Goal: Task Accomplishment & Management: Use online tool/utility

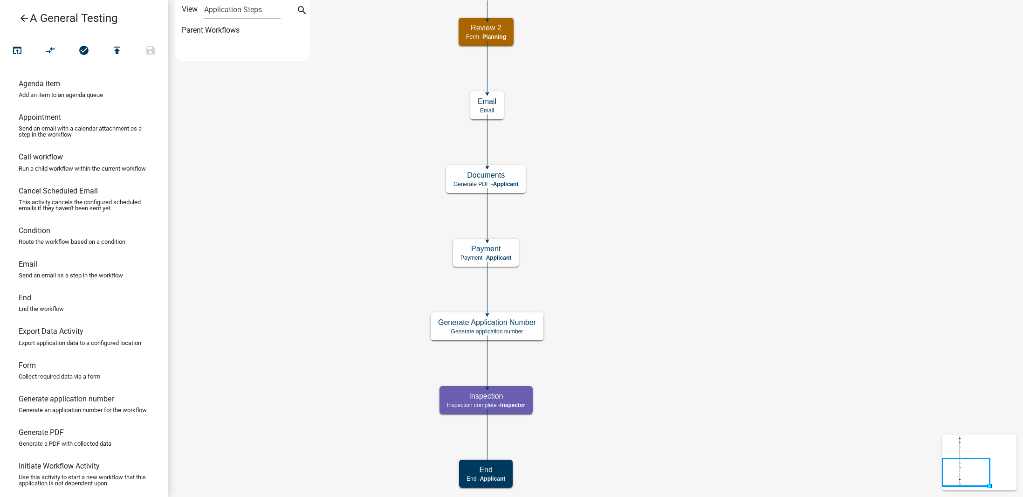
select select
click at [21, 21] on icon "arrow_back" at bounding box center [24, 19] width 11 height 13
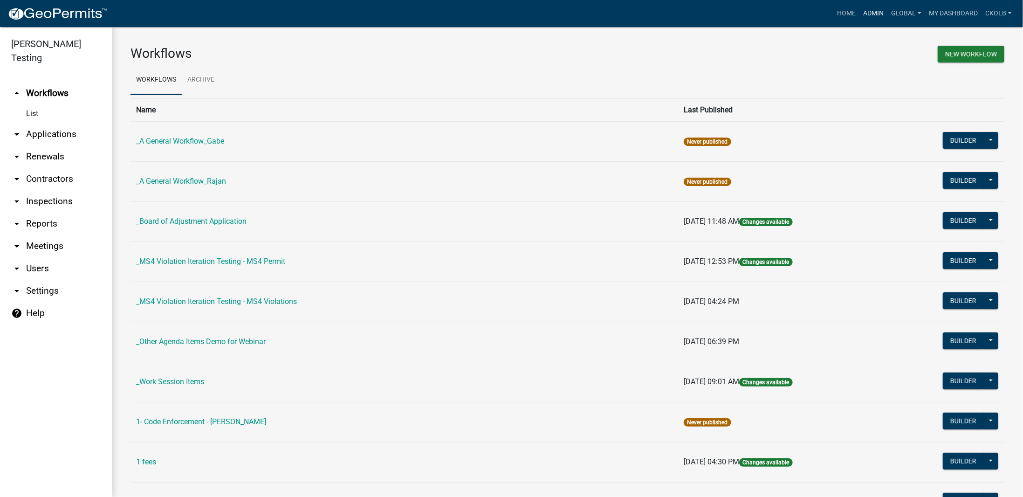
drag, startPoint x: 877, startPoint y: 17, endPoint x: 373, endPoint y: 66, distance: 505.8
click at [877, 17] on link "Admin" at bounding box center [874, 14] width 28 height 18
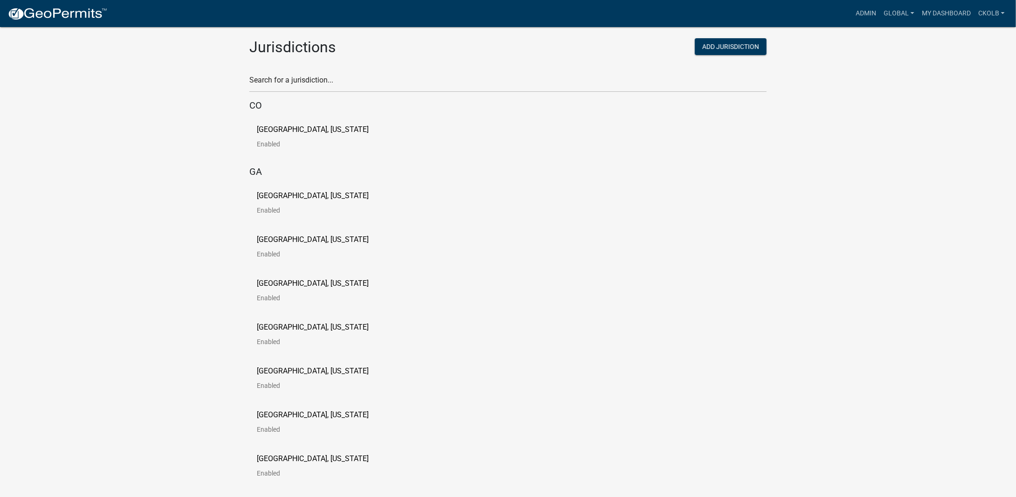
click at [287, 70] on div "Search for a jurisdiction..." at bounding box center [507, 76] width 517 height 32
click at [289, 81] on input "text" at bounding box center [507, 82] width 517 height 19
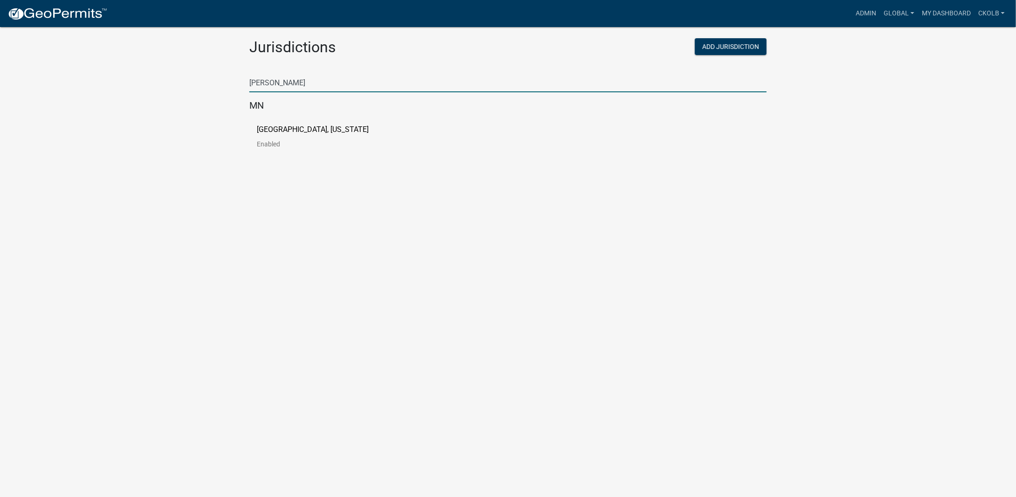
type input "freeborn"
click at [306, 129] on p "Freeborn County, Minnesota" at bounding box center [313, 129] width 112 height 7
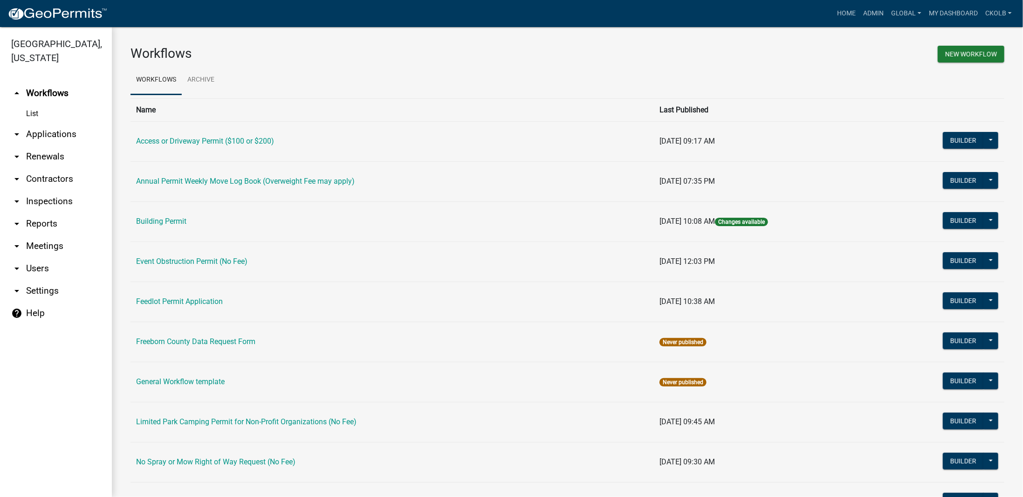
click at [337, 60] on h3 "Workflows" at bounding box center [346, 54] width 430 height 16
click at [61, 130] on link "arrow_drop_down Applications" at bounding box center [56, 134] width 112 height 22
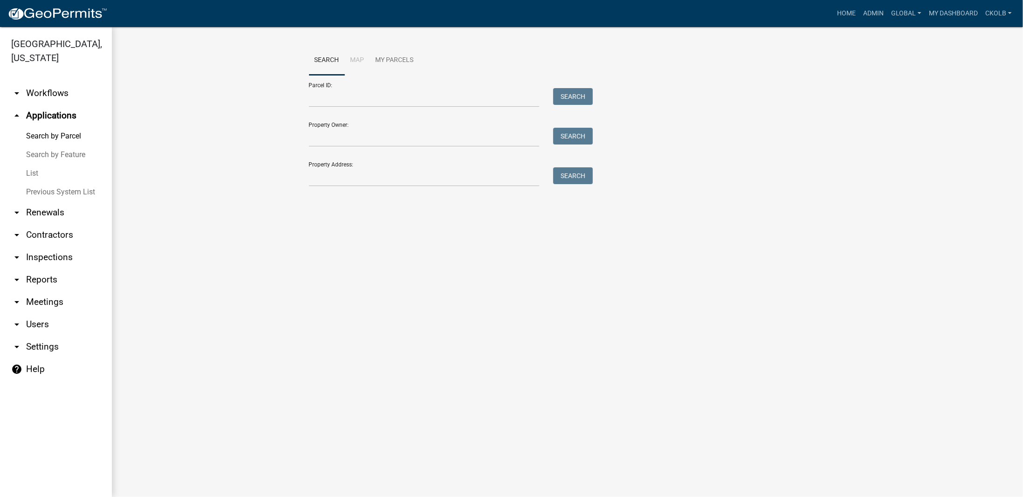
click at [61, 189] on link "Previous System List" at bounding box center [56, 192] width 112 height 19
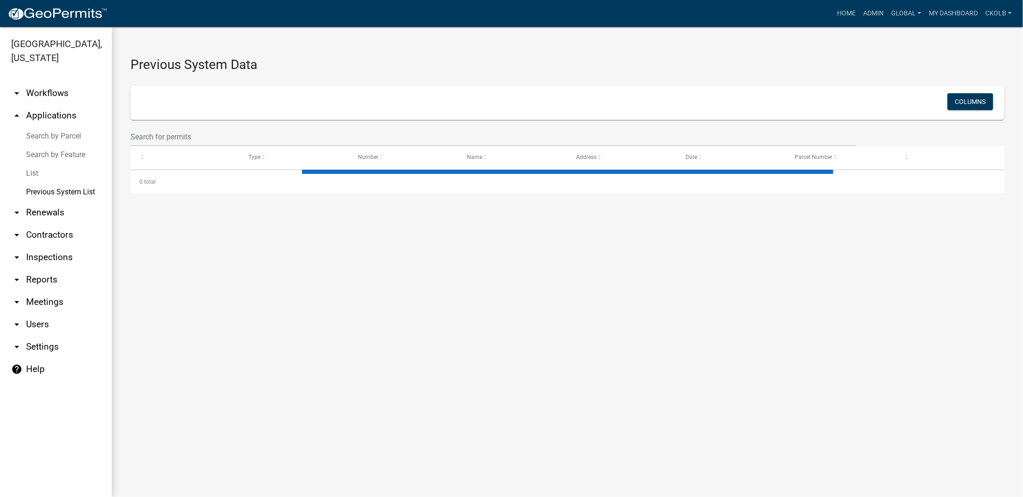
select select "3: 100"
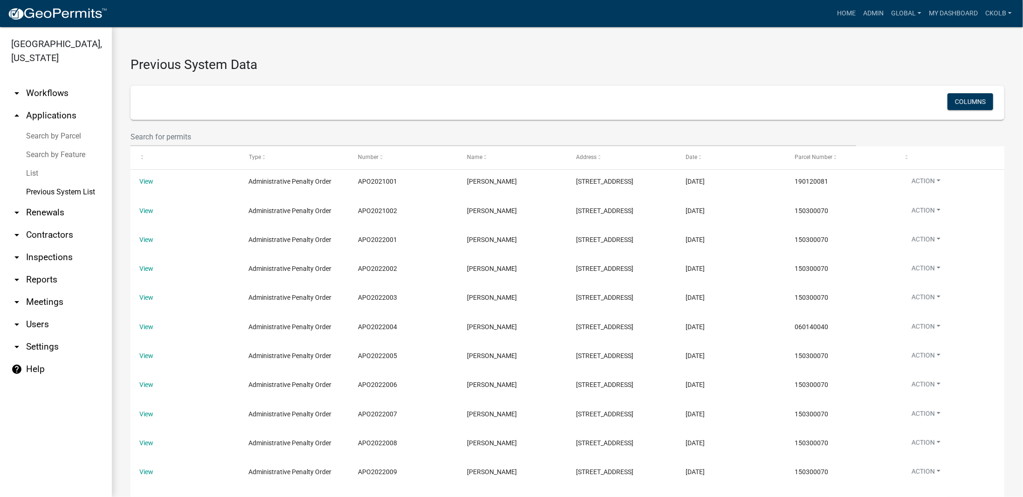
click at [453, 54] on h3 "Previous System Data" at bounding box center [568, 60] width 874 height 29
click at [303, 65] on h3 "Previous System Data" at bounding box center [568, 60] width 874 height 29
click at [49, 92] on link "arrow_drop_down Workflows" at bounding box center [56, 93] width 112 height 22
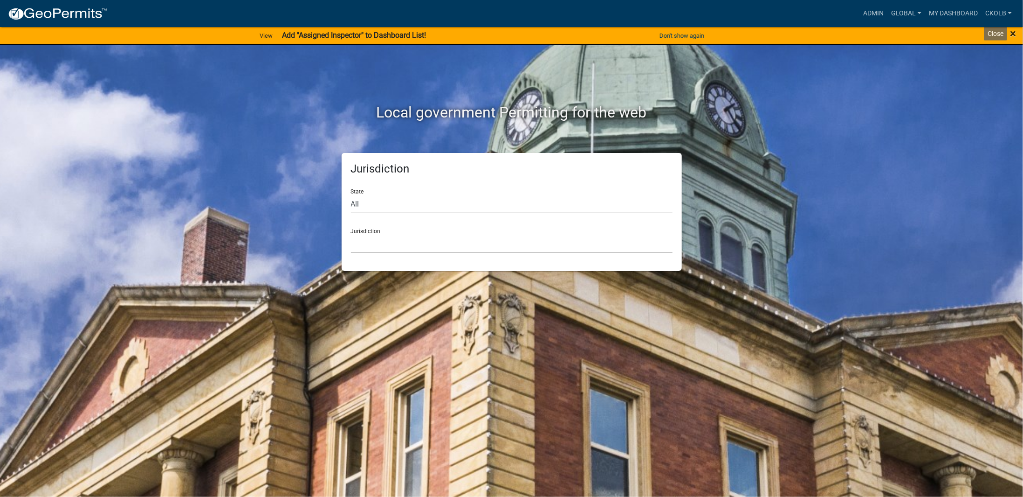
click at [1014, 32] on span "×" at bounding box center [1013, 33] width 6 height 13
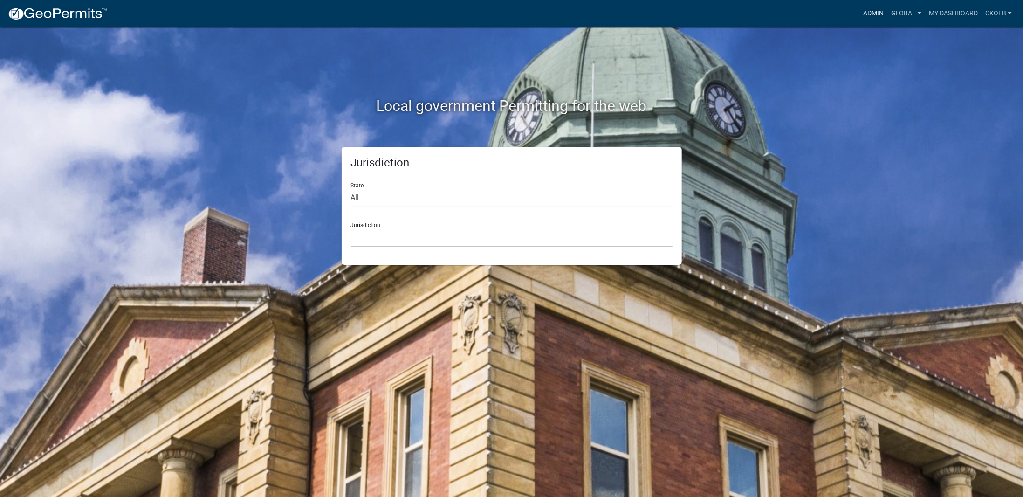
click at [874, 13] on link "Admin" at bounding box center [874, 14] width 28 height 18
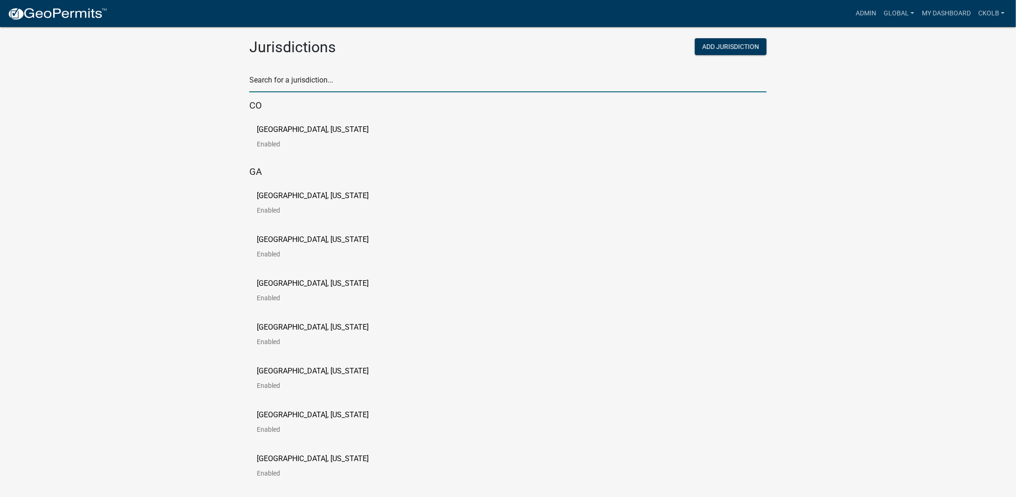
click at [283, 82] on input "text" at bounding box center [507, 82] width 517 height 19
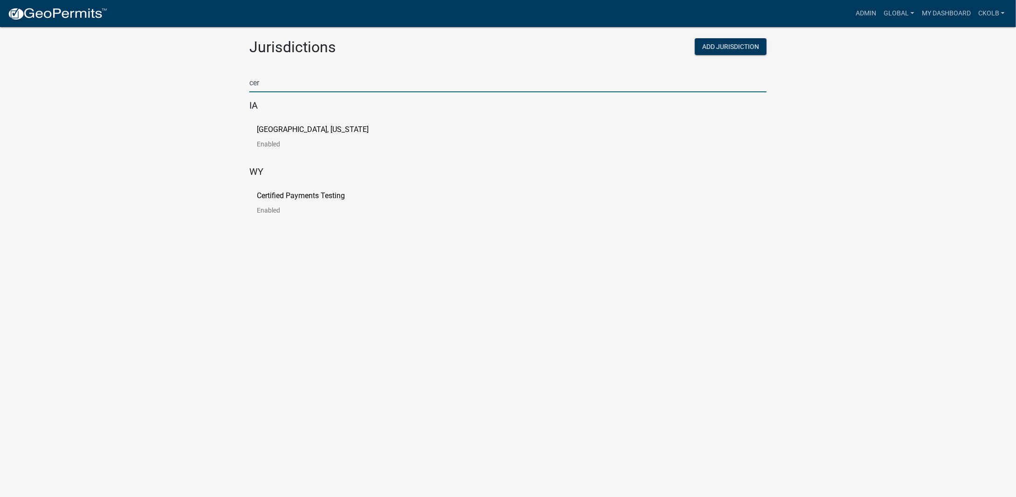
type input "cer"
click at [314, 192] on p "Certified Payments Testing" at bounding box center [301, 195] width 88 height 7
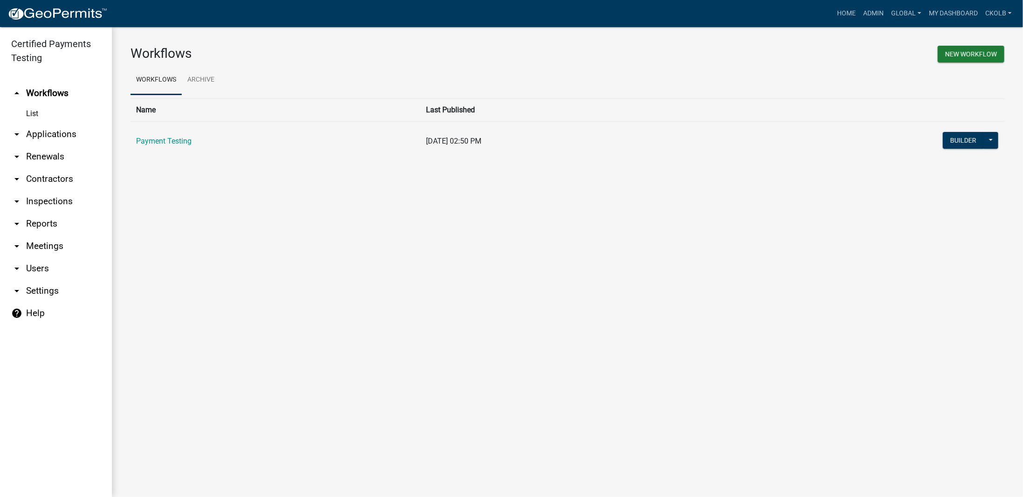
click at [34, 293] on link "arrow_drop_down Settings" at bounding box center [56, 291] width 112 height 22
select select "WY"
select select "Central Standard Time"
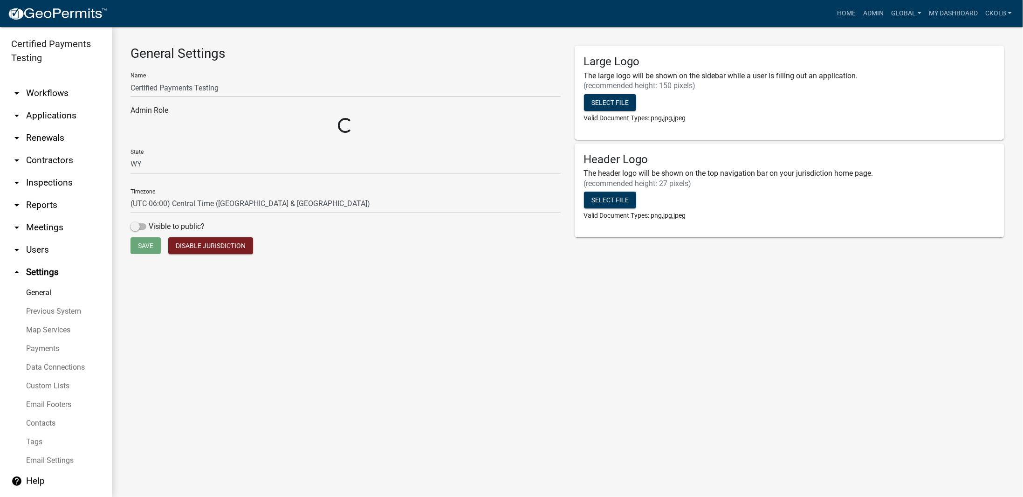
select select "fc7721eb-b034-4b8a-9608-be71a176c5cc"
click at [51, 349] on link "Payments" at bounding box center [56, 348] width 112 height 19
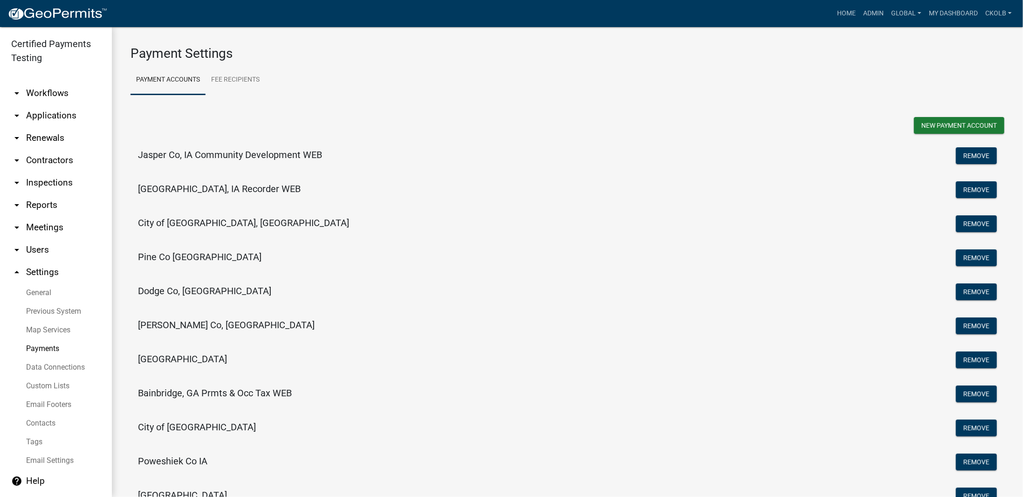
click at [178, 326] on h5 "Freeborn Co, MN" at bounding box center [226, 324] width 177 height 11
select select "15: Object"
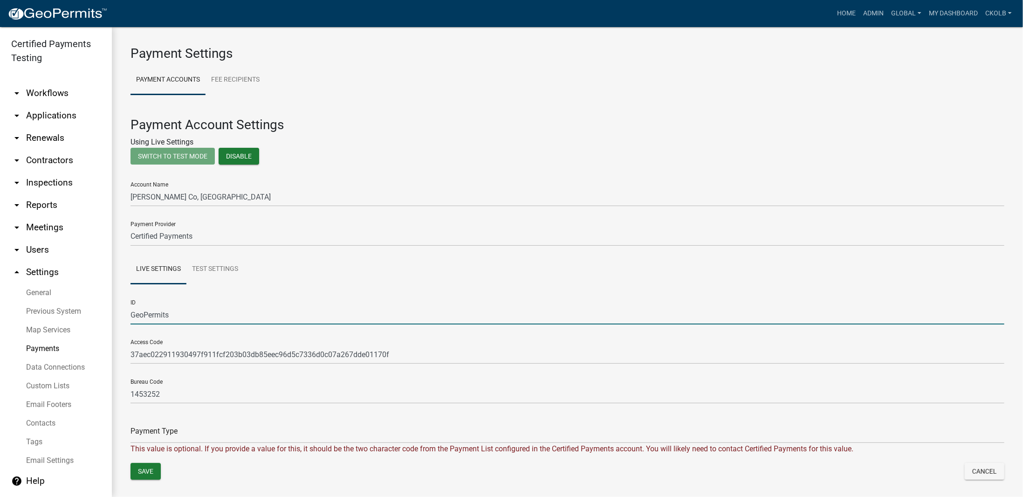
click at [148, 316] on input "GeoPermits" at bounding box center [568, 314] width 874 height 19
click at [47, 345] on link "Payments" at bounding box center [56, 348] width 112 height 19
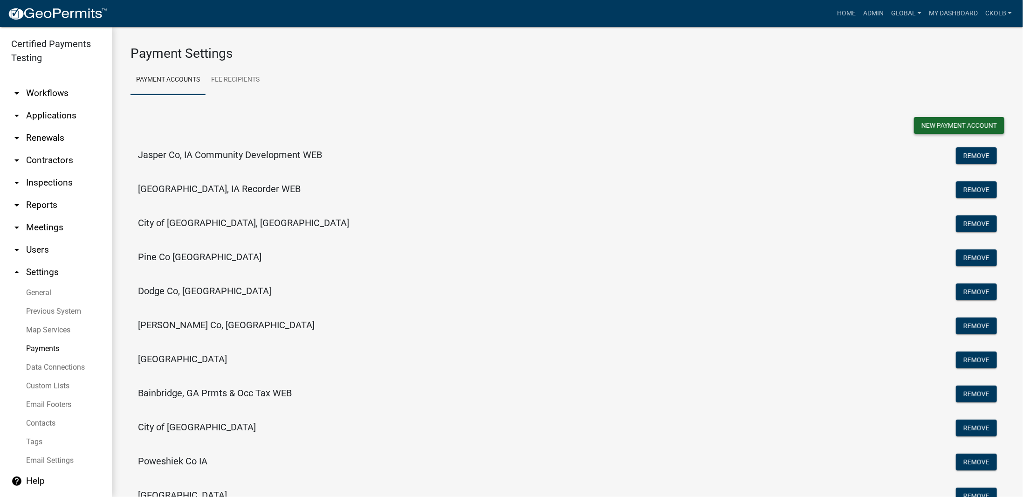
click at [944, 122] on button "New Payment Account" at bounding box center [959, 125] width 90 height 17
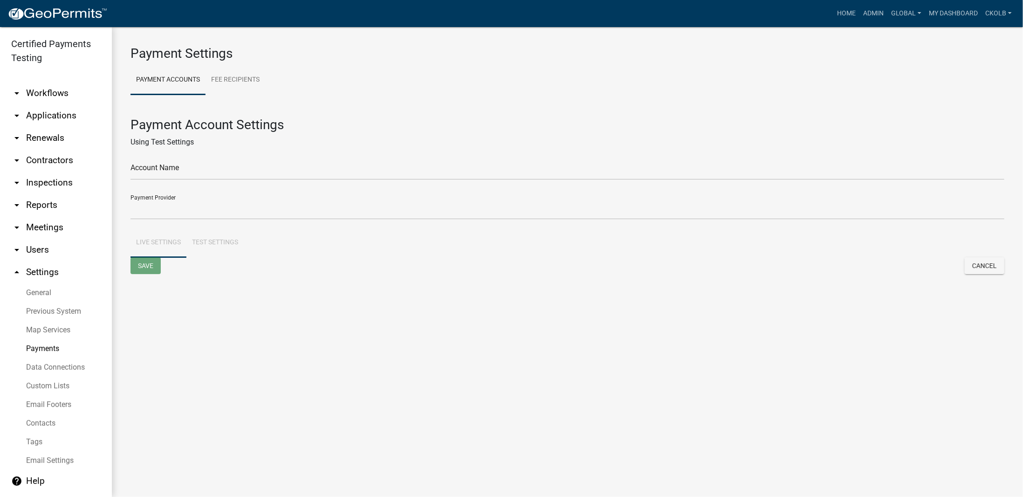
select select
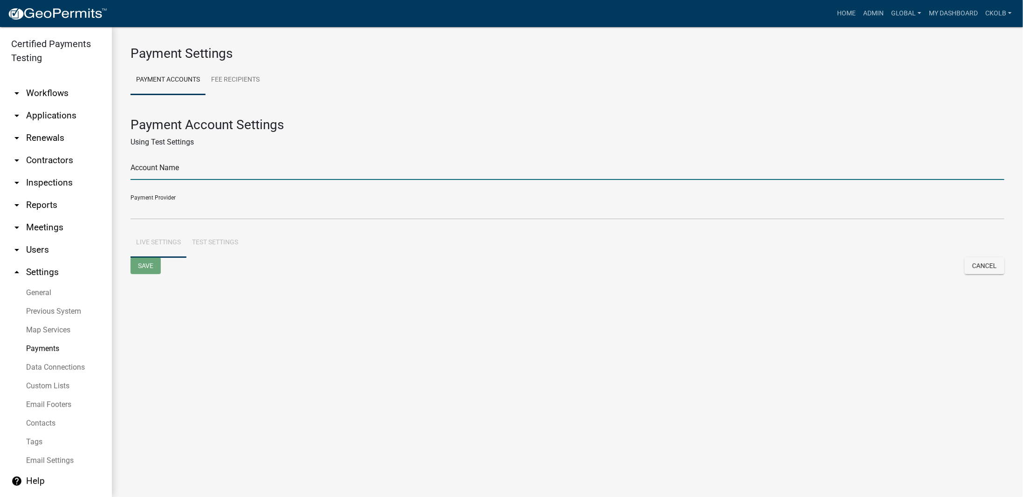
click at [180, 173] on input "text" at bounding box center [568, 170] width 874 height 19
type input "Johnson Co, IA"
click at [172, 211] on select "Certified Payments Card Swipe Forte Checkout KanPay Point N Pay KanPay Test Mun…" at bounding box center [568, 209] width 874 height 19
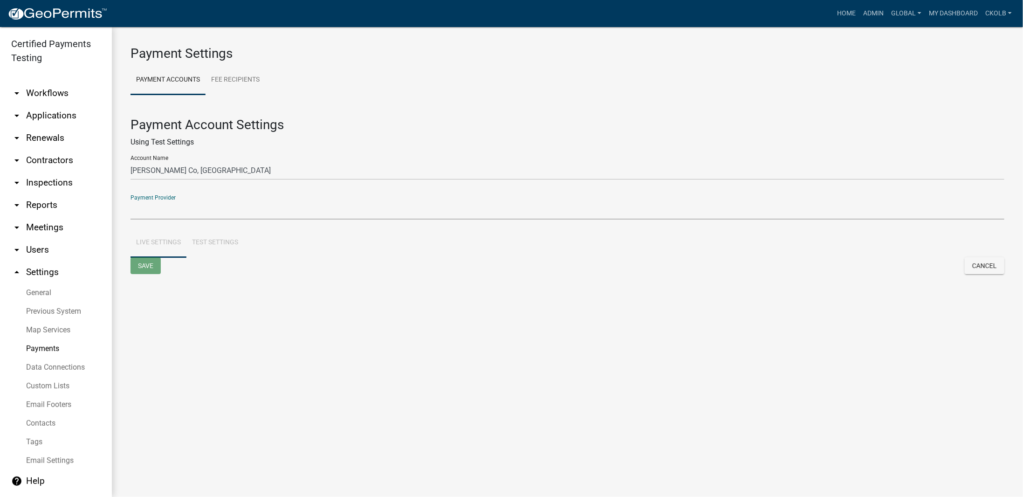
select select "15: Object"
click at [131, 200] on select "Certified Payments Card Swipe Forte Checkout KanPay Point N Pay KanPay Test Mun…" at bounding box center [568, 209] width 874 height 19
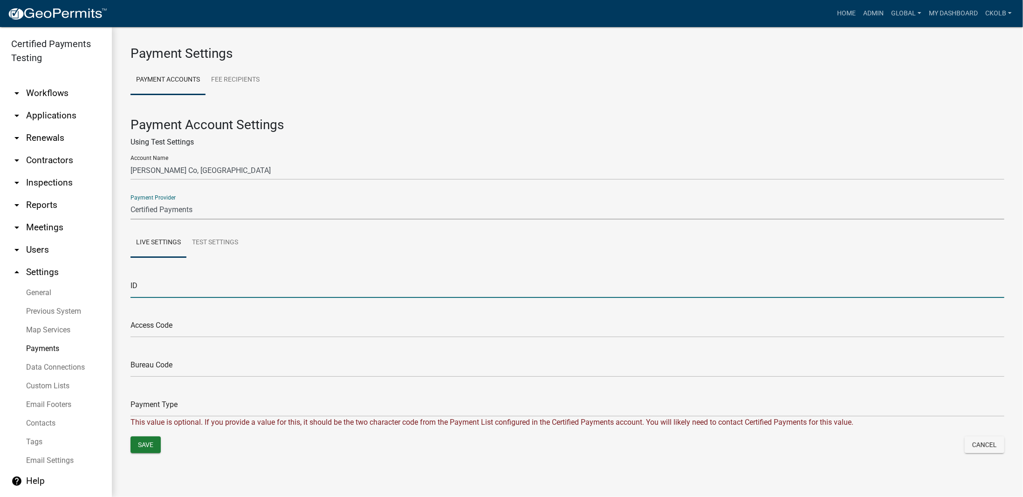
click at [164, 289] on input "text" at bounding box center [568, 288] width 874 height 19
paste input "GeoPermits"
type input "GeoPermits"
click at [212, 243] on link "Test Settings" at bounding box center [214, 243] width 57 height 30
click at [179, 285] on input "text" at bounding box center [568, 288] width 874 height 19
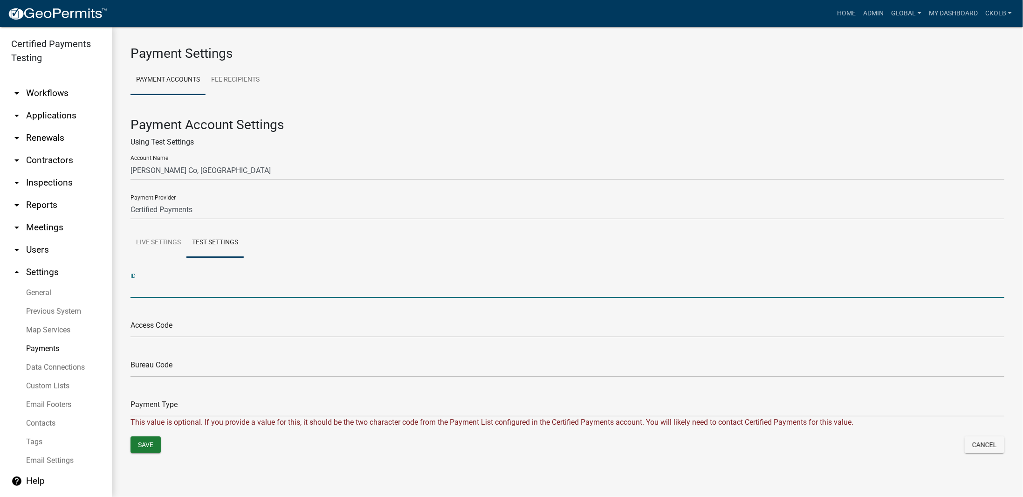
paste input "GeoPermits"
type input "GeoPermits"
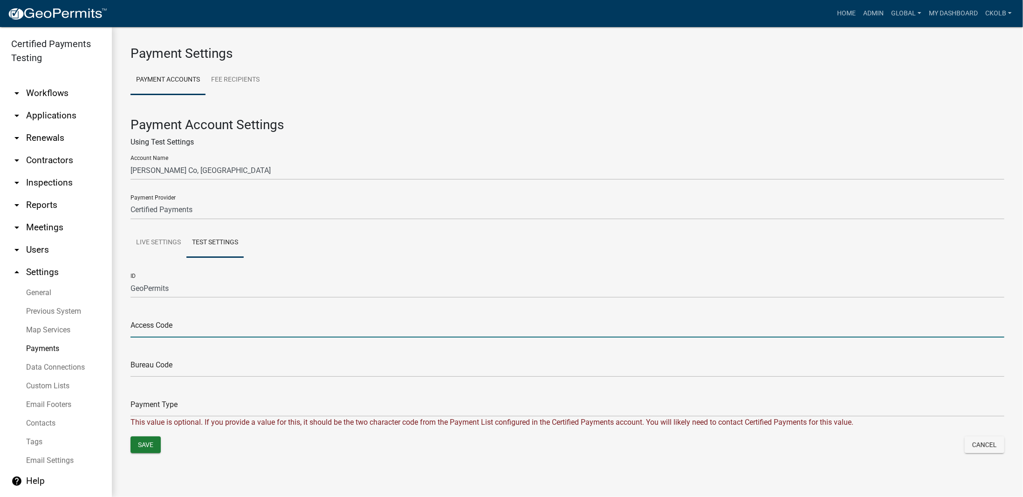
click at [185, 322] on input "text" at bounding box center [568, 327] width 874 height 19
paste input "37aec022911930497f911fcf203b03db85eec96d5c7336d0c07a267dde01170f"
type input "37aec022911930497f911fcf203b03db85eec96d5c7336d0c07a267dde01170f"
click at [165, 248] on link "Live Settings" at bounding box center [159, 243] width 56 height 30
click at [162, 324] on input "text" at bounding box center [568, 327] width 874 height 19
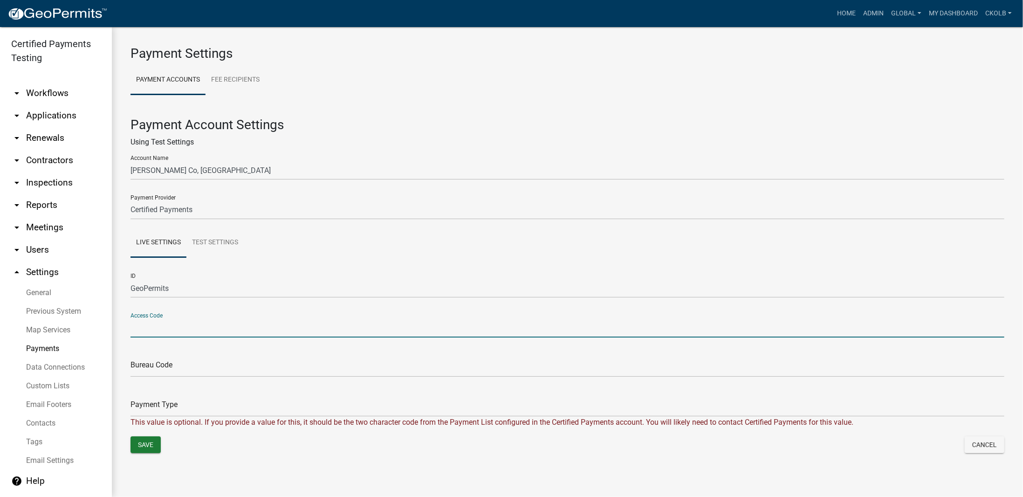
paste input "37aec022911930497f911fcf203b03db85eec96d5c7336d0c07a267dde01170f"
type input "37aec022911930497f911fcf203b03db85eec96d5c7336d0c07a267dde01170f"
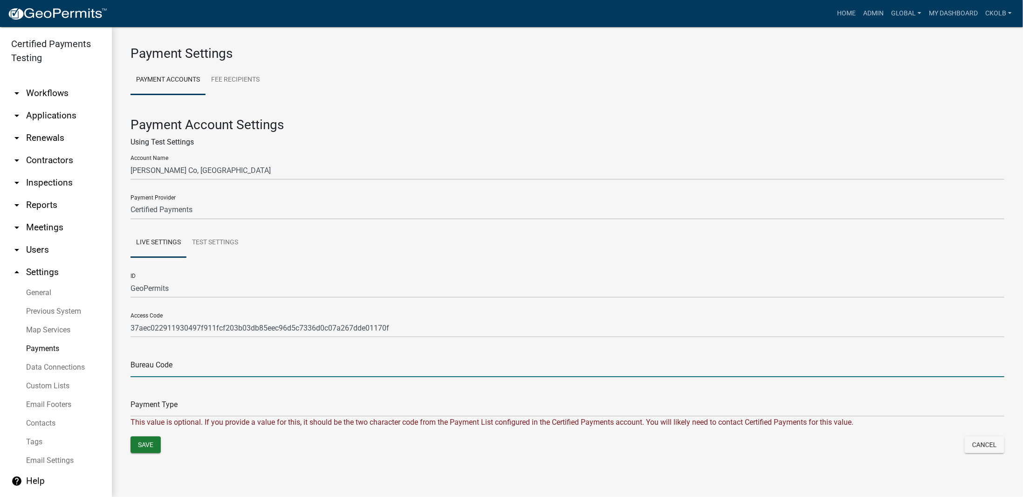
click at [166, 368] on input "text" at bounding box center [568, 367] width 874 height 19
paste input "9188620"
type input "9188620"
click at [230, 243] on link "Test Settings" at bounding box center [214, 243] width 57 height 30
click at [159, 364] on input "text" at bounding box center [568, 367] width 874 height 19
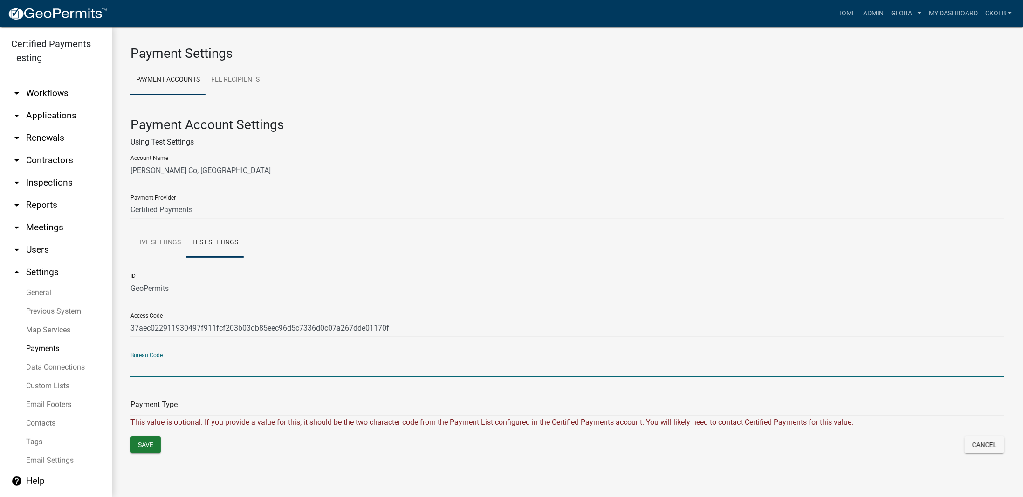
paste input "9188620"
type input "9188620"
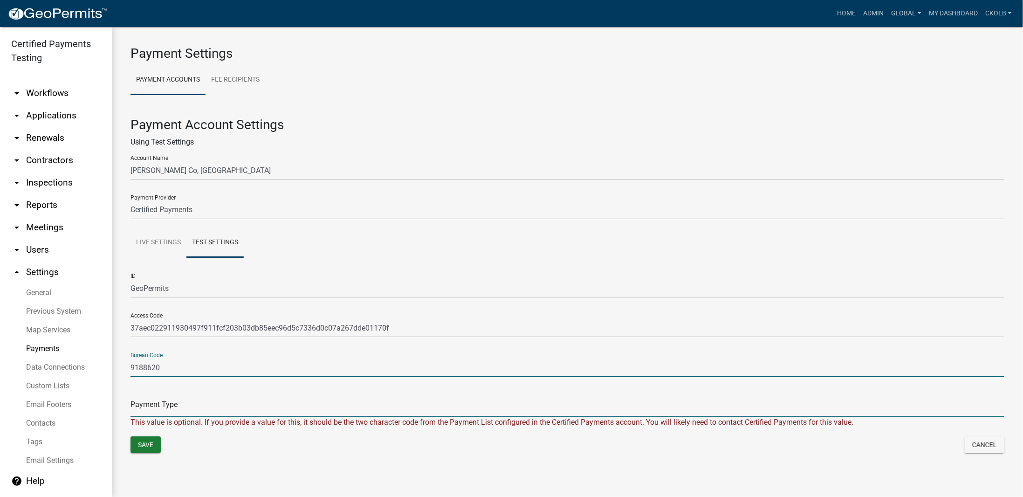
click at [171, 399] on input "text" at bounding box center [568, 407] width 874 height 19
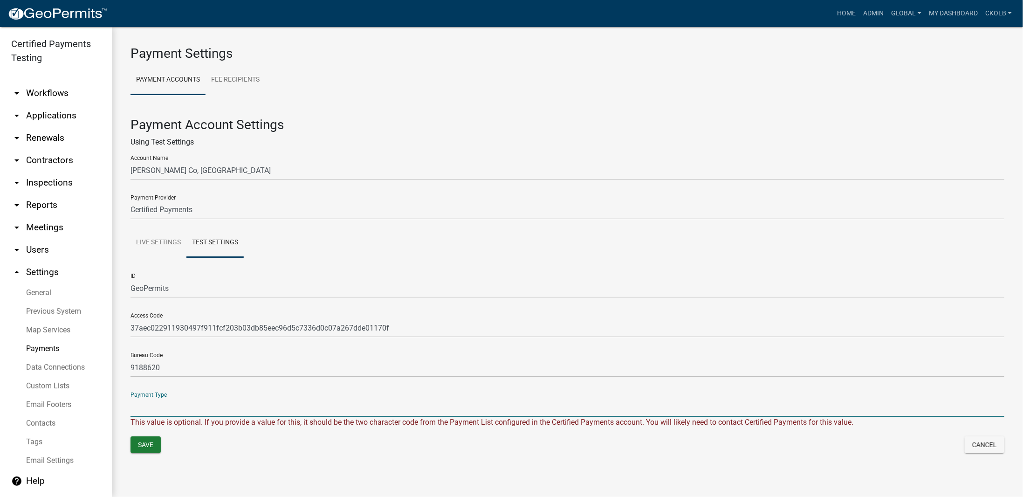
click at [171, 399] on input "text" at bounding box center [568, 407] width 874 height 19
click at [165, 242] on link "Live Settings" at bounding box center [159, 243] width 56 height 30
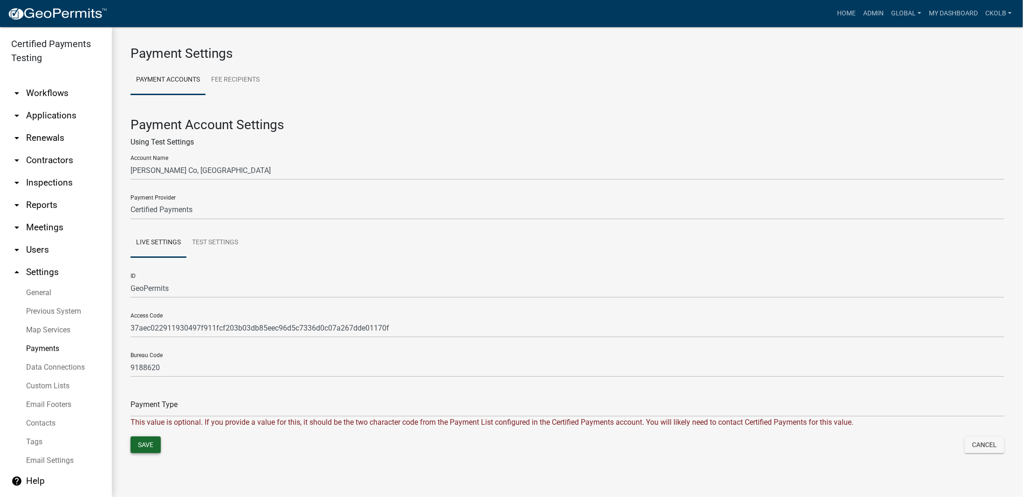
click at [153, 445] on button "Save" at bounding box center [146, 444] width 30 height 17
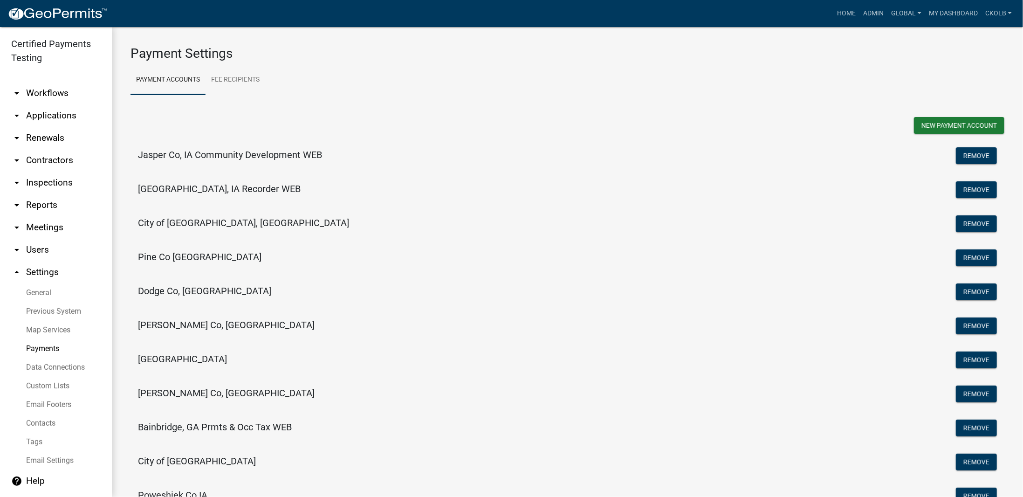
click at [189, 327] on h5 "Freeborn Co, MN" at bounding box center [226, 324] width 177 height 11
select select "15: Object"
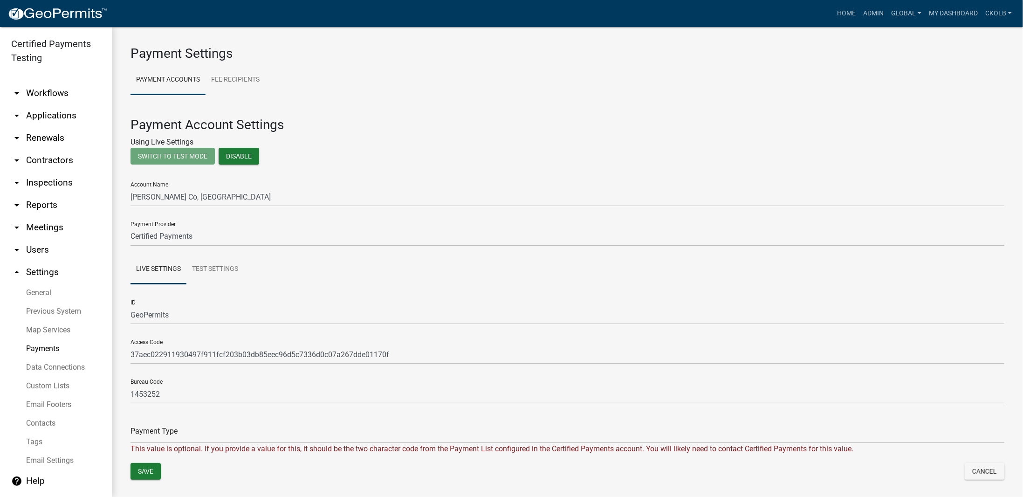
click at [52, 90] on link "arrow_drop_down Workflows" at bounding box center [56, 93] width 112 height 22
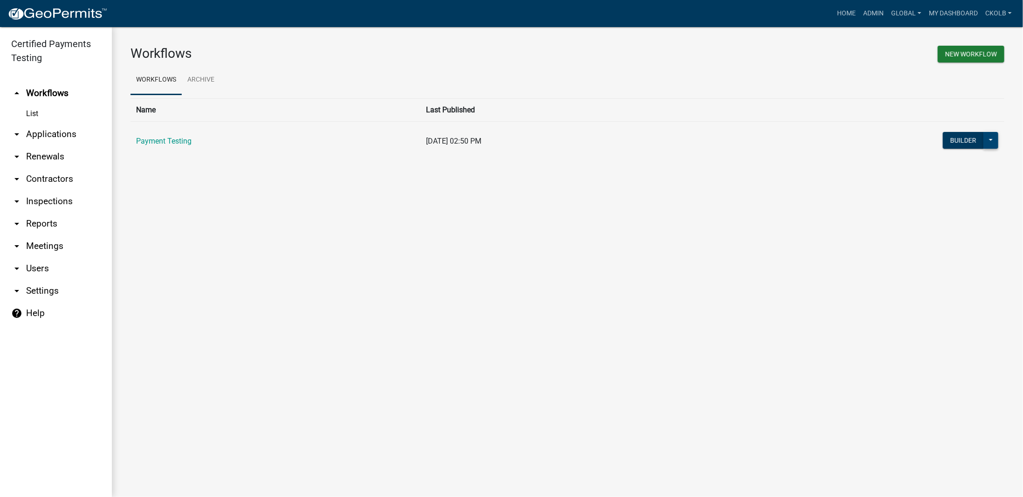
click at [988, 141] on button at bounding box center [991, 140] width 15 height 17
click at [966, 142] on button "Builder" at bounding box center [963, 140] width 41 height 17
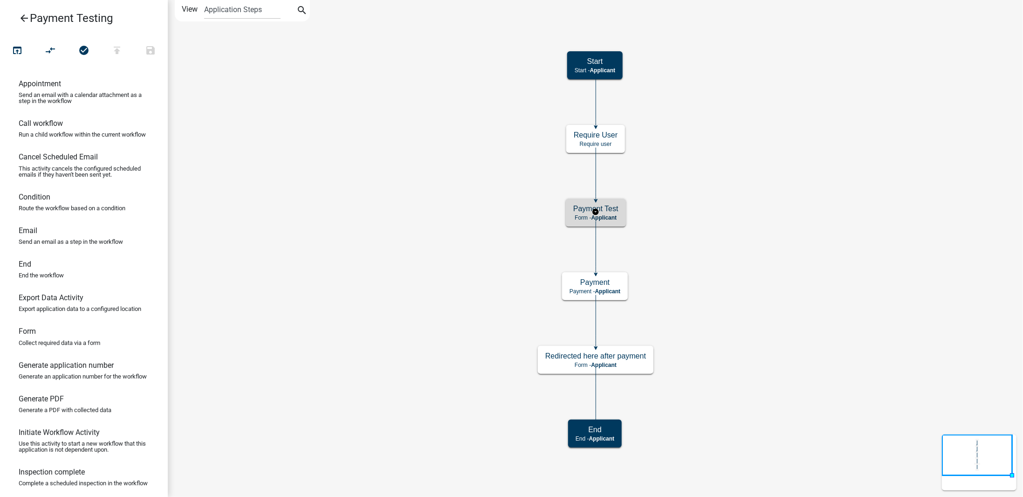
click at [616, 209] on h5 "Payment Test" at bounding box center [595, 208] width 45 height 9
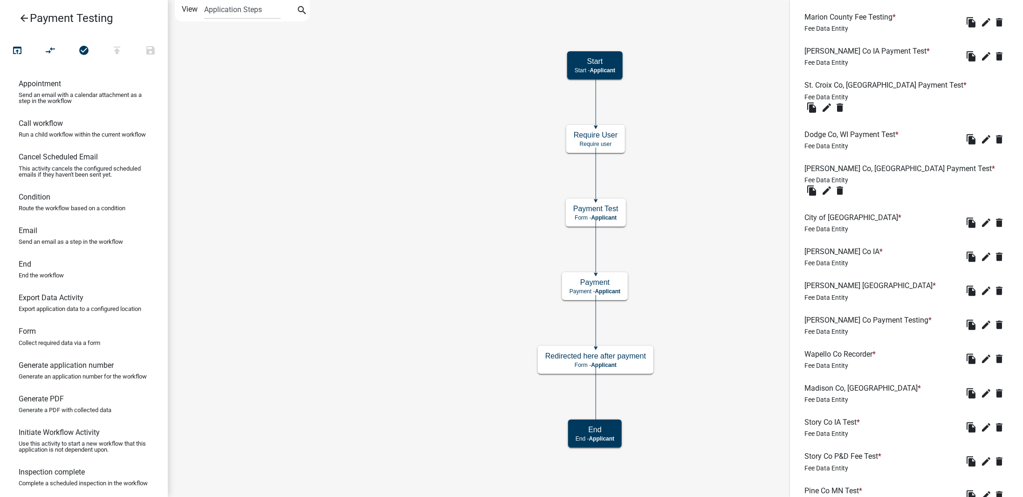
scroll to position [625, 0]
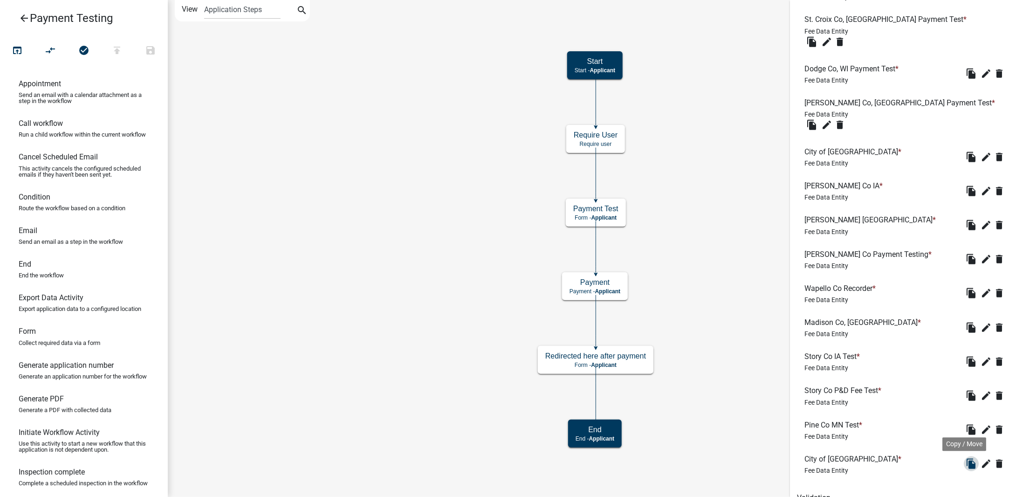
click at [970, 458] on icon "file_copy" at bounding box center [971, 463] width 11 height 11
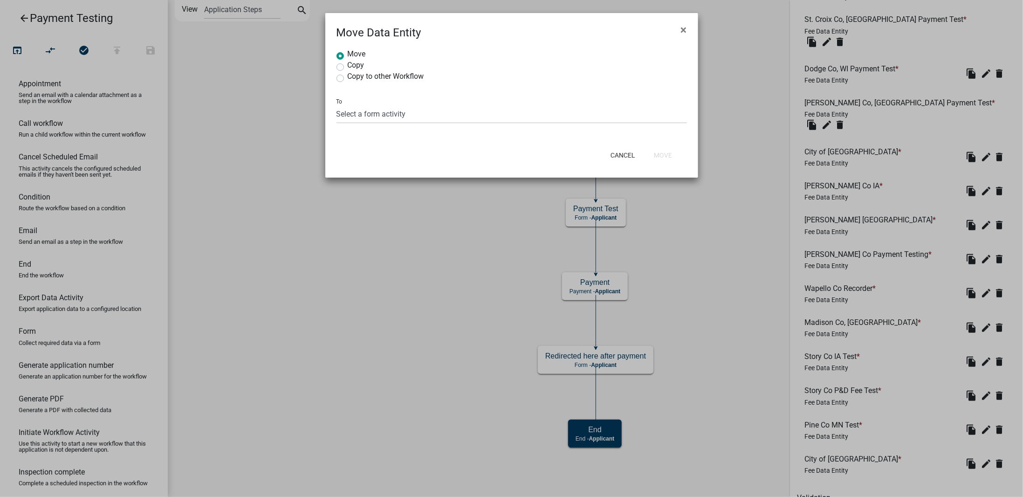
click at [362, 67] on label "Copy" at bounding box center [356, 65] width 17 height 7
click at [354, 67] on input "Copy" at bounding box center [351, 65] width 6 height 6
radio input "true"
click at [365, 112] on select "Select a form activity Payment Test Redirected here after payment" at bounding box center [512, 113] width 351 height 19
select select "38f9fdb8-7549-4d10-8e20-a95e81b63ef2"
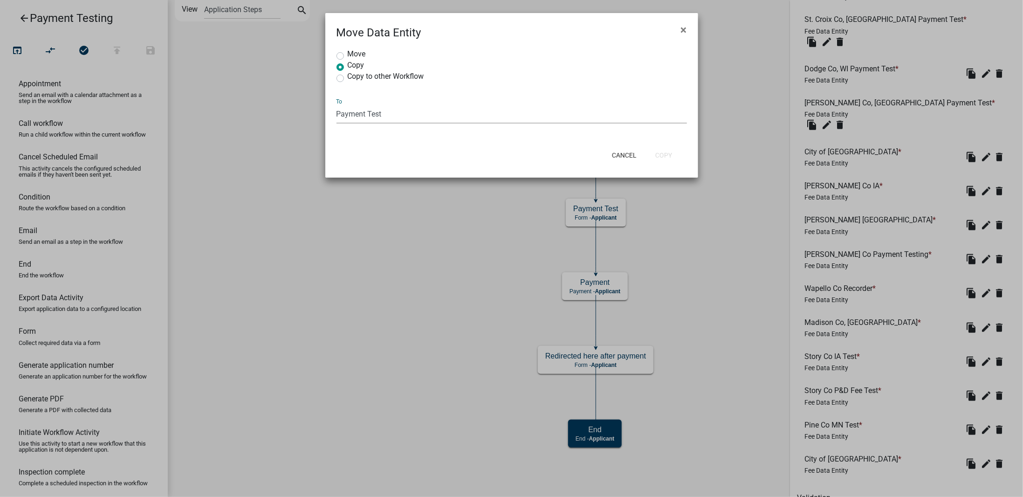
click at [337, 104] on select "Select a form activity Payment Test Redirected here after payment" at bounding box center [512, 113] width 351 height 19
click at [672, 161] on button "Copy" at bounding box center [664, 155] width 32 height 17
radio input "true"
select select
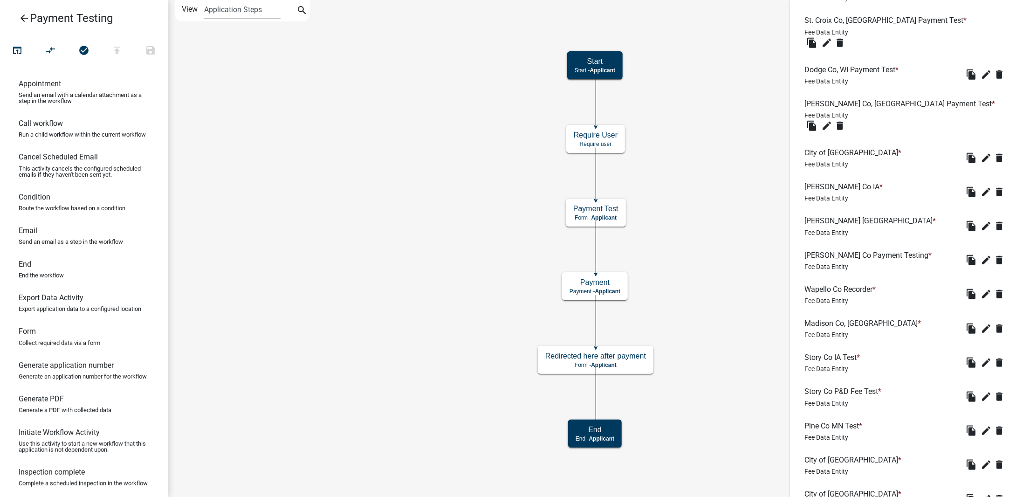
scroll to position [659, 0]
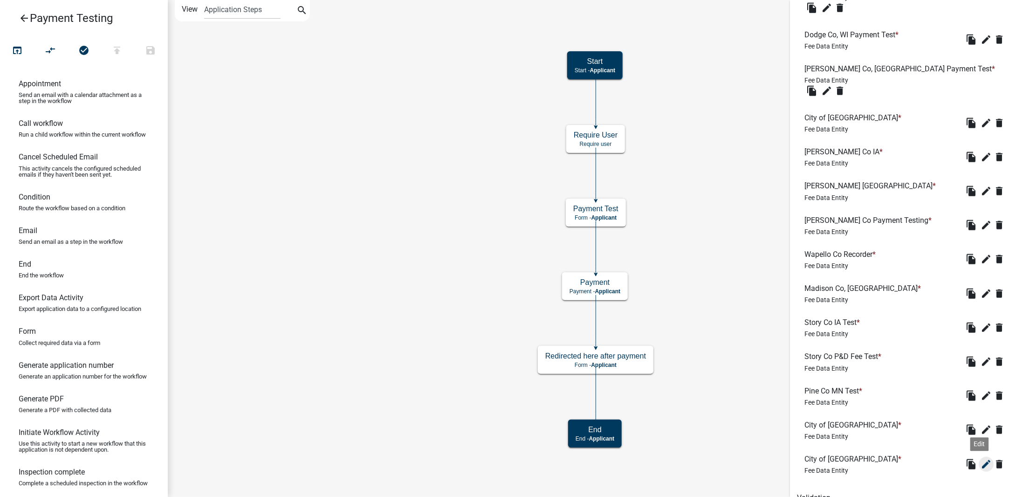
click at [984, 459] on icon "edit" at bounding box center [986, 464] width 11 height 11
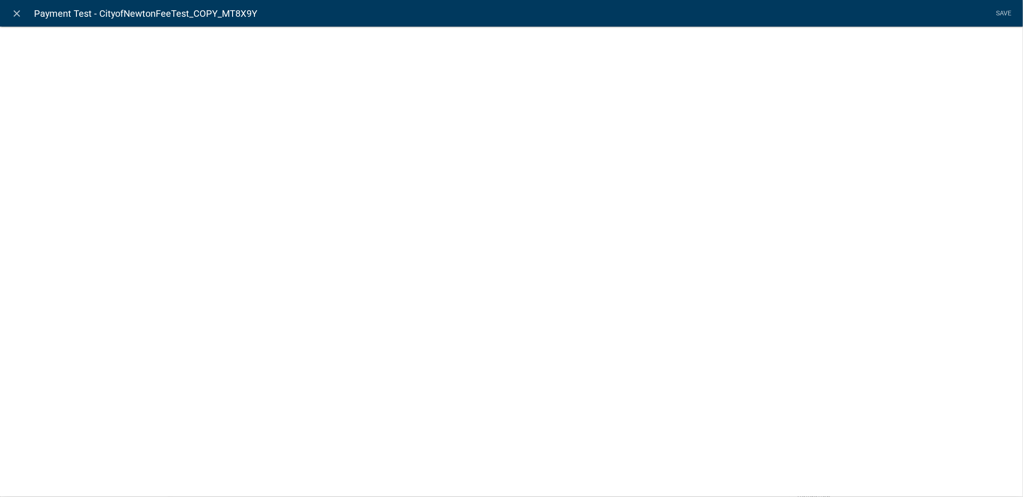
select select "fee"
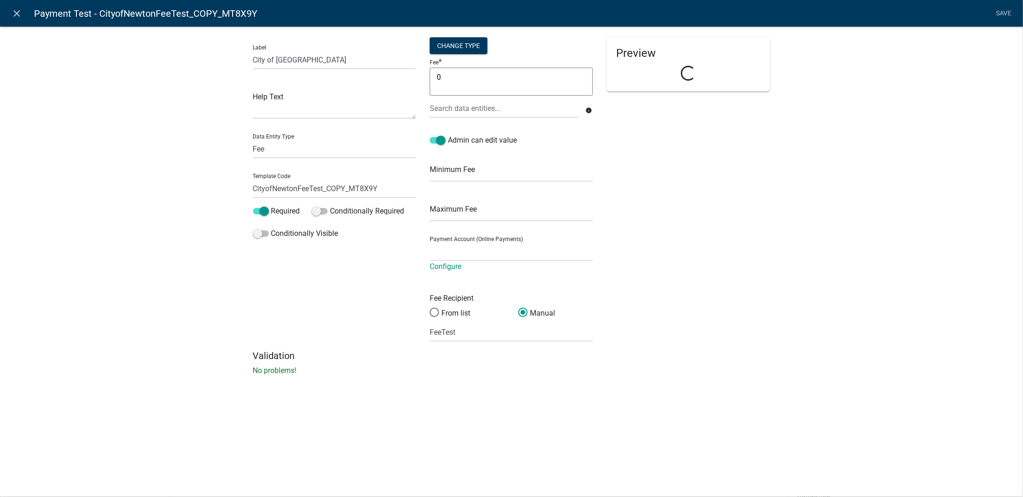
select select "b5301723-d31e-48ea-b7af-88ddc4505256"
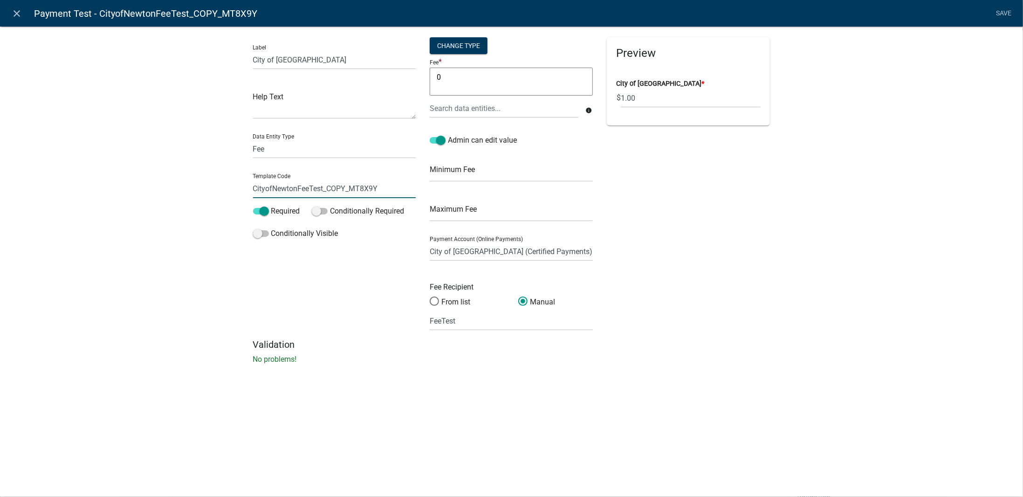
click at [385, 184] on input "CityofNewtonFeeTest_COPY_MT8X9Y" at bounding box center [334, 188] width 163 height 19
click at [296, 188] on input "CityofNewtonFeeTest" at bounding box center [334, 188] width 163 height 19
type input "JohnsonCountyIAFeeTest"
click at [190, 231] on div "Label City of Newton IA Help Text Data Entity Type Free Form Text Document Disp…" at bounding box center [511, 197] width 1023 height 373
drag, startPoint x: 312, startPoint y: 62, endPoint x: 252, endPoint y: 62, distance: 60.1
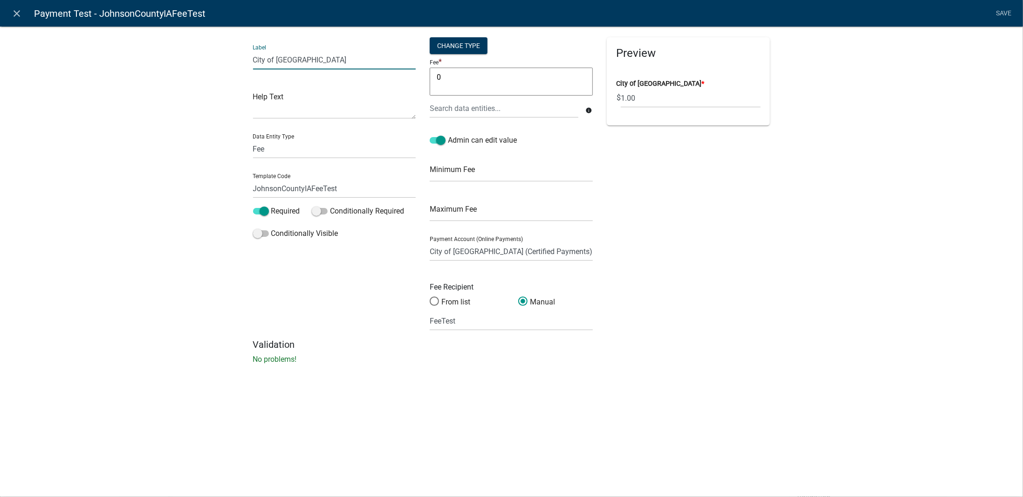
click at [252, 62] on div "Label City of Newton IA Help Text Data Entity Type Free Form Text Document Disp…" at bounding box center [334, 188] width 177 height 302
type input "[GEOGRAPHIC_DATA]"
click at [145, 80] on div "Label Johnson County IA Help Text Data Entity Type Free Form Text Document Disp…" at bounding box center [511, 197] width 1023 height 373
click at [457, 254] on select "Jasper Co, IA Community Development WEB (Certified Payments) Wapello County, IA…" at bounding box center [511, 251] width 163 height 19
select select "c5c3ad7f-f90e-4ef4-a7f4-6cc230620bc7"
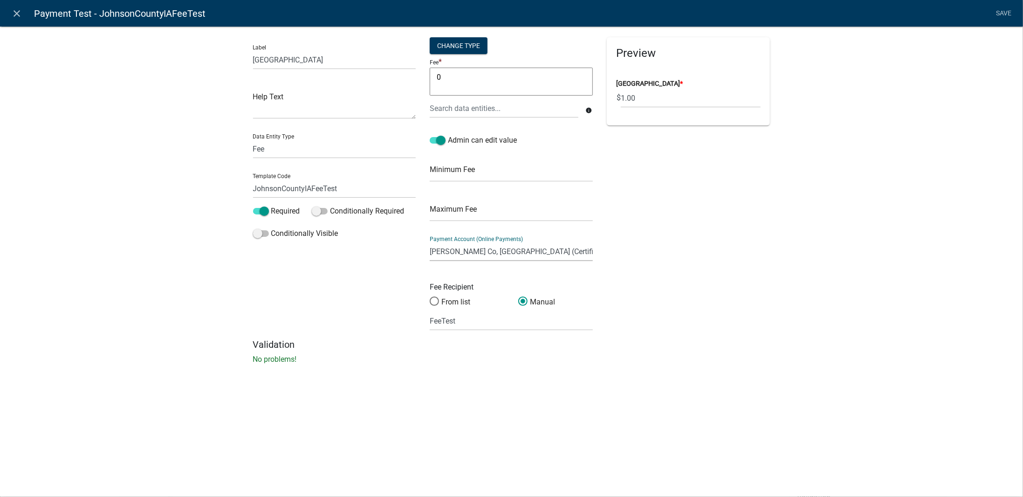
click at [430, 242] on select "Jasper Co, IA Community Development WEB (Certified Payments) Wapello County, IA…" at bounding box center [511, 251] width 163 height 19
click at [716, 332] on div "Preview Johnson County IA * $ 1.00" at bounding box center [688, 188] width 177 height 302
click at [564, 381] on div "Label Johnson County IA Help Text Data Entity Type Free Form Text Document Disp…" at bounding box center [511, 197] width 1023 height 373
click at [998, 17] on link "Save" at bounding box center [1003, 14] width 23 height 18
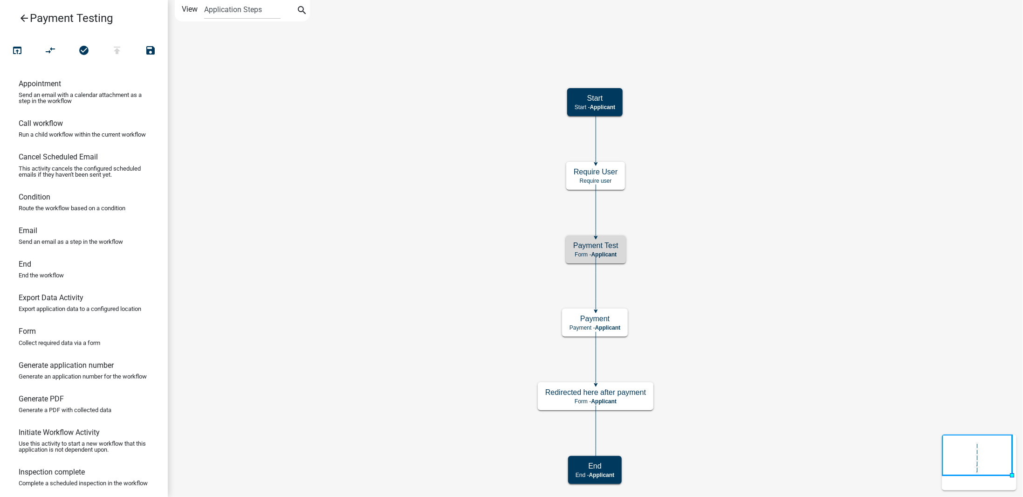
scroll to position [0, 0]
click at [709, 194] on icon "Start Start - Applicant Payment Test Form - Applicant Payment Payment - Applica…" at bounding box center [595, 248] width 854 height 496
click at [275, 160] on icon "Start Start - Applicant Payment Test Form - Applicant Payment Payment - Applica…" at bounding box center [595, 248] width 854 height 496
click at [112, 50] on icon "publish" at bounding box center [116, 51] width 11 height 13
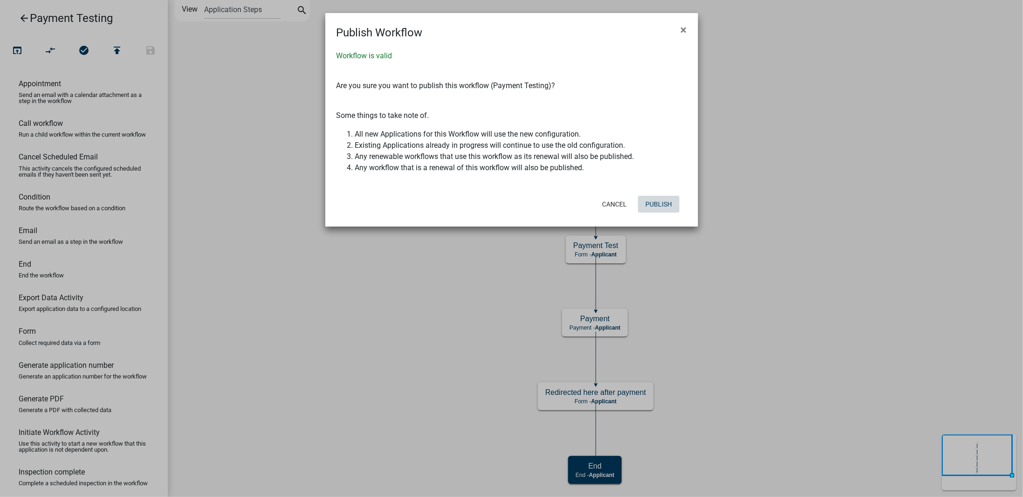
click at [657, 203] on button "Publish" at bounding box center [658, 204] width 41 height 17
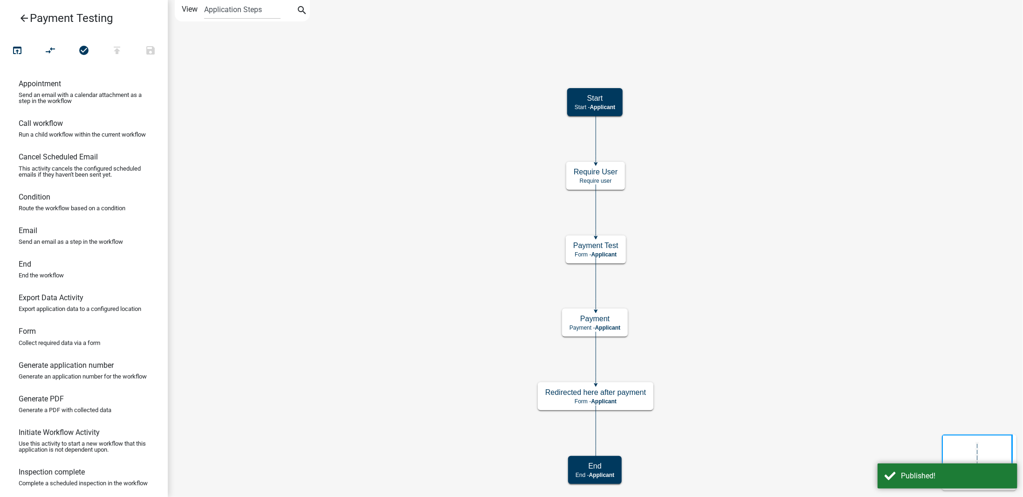
click at [28, 23] on icon "arrow_back" at bounding box center [24, 19] width 11 height 13
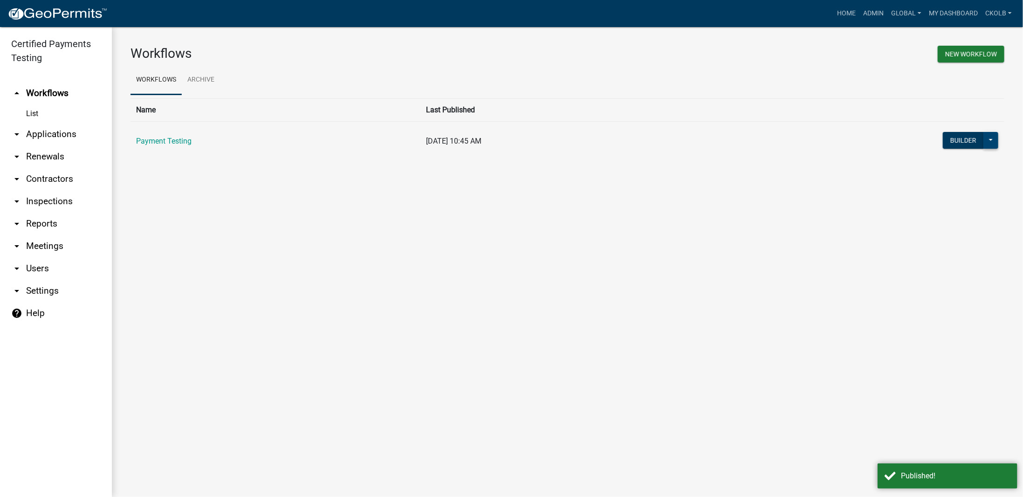
click at [990, 143] on button at bounding box center [991, 140] width 15 height 17
click at [956, 296] on button "Start Application" at bounding box center [959, 299] width 77 height 22
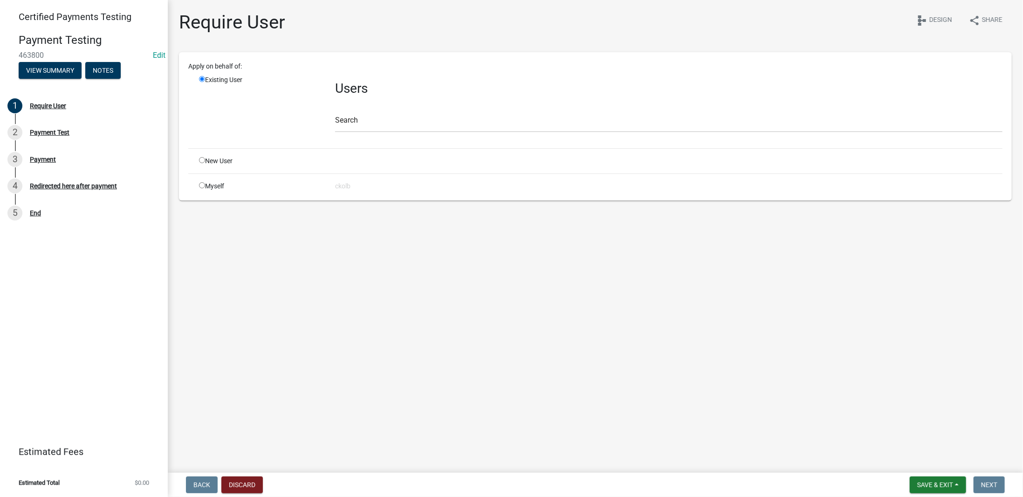
click at [220, 186] on div "Myself" at bounding box center [260, 186] width 136 height 10
click at [200, 184] on input "radio" at bounding box center [202, 185] width 6 height 6
radio input "true"
radio input "false"
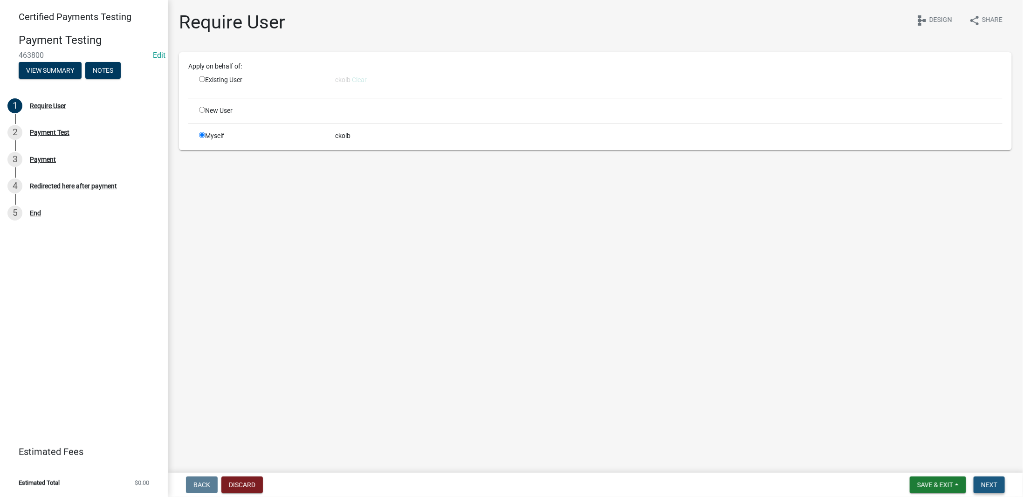
click at [991, 485] on span "Next" at bounding box center [989, 484] width 16 height 7
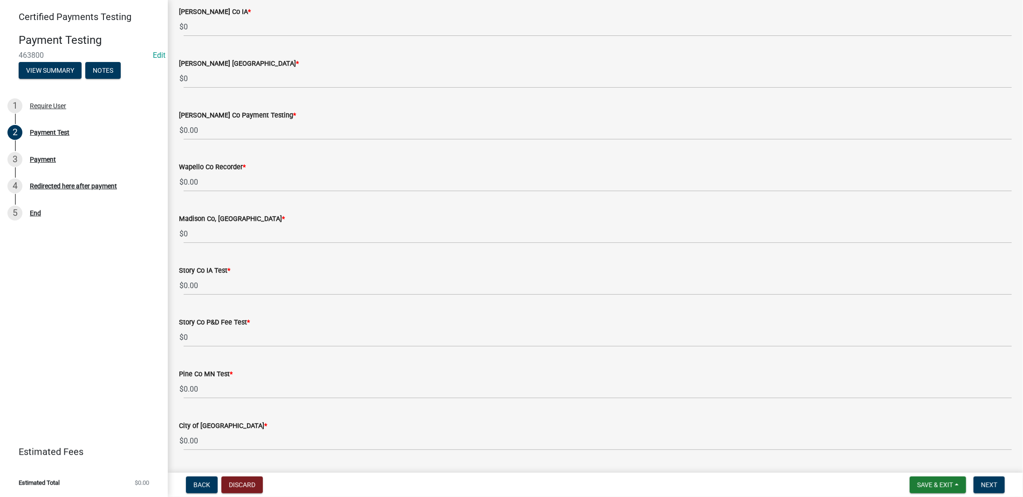
scroll to position [809, 0]
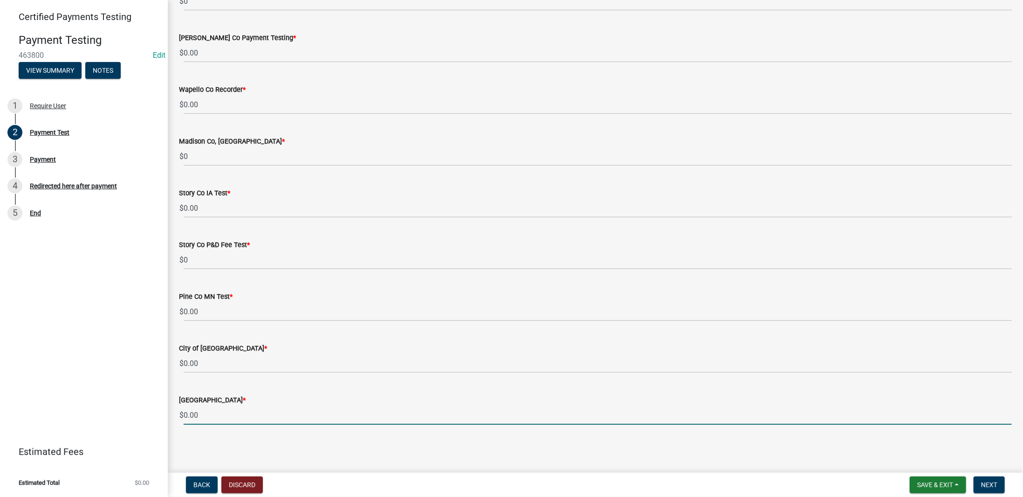
click at [208, 420] on input "0.00" at bounding box center [598, 415] width 828 height 19
type input "0"
type input "1"
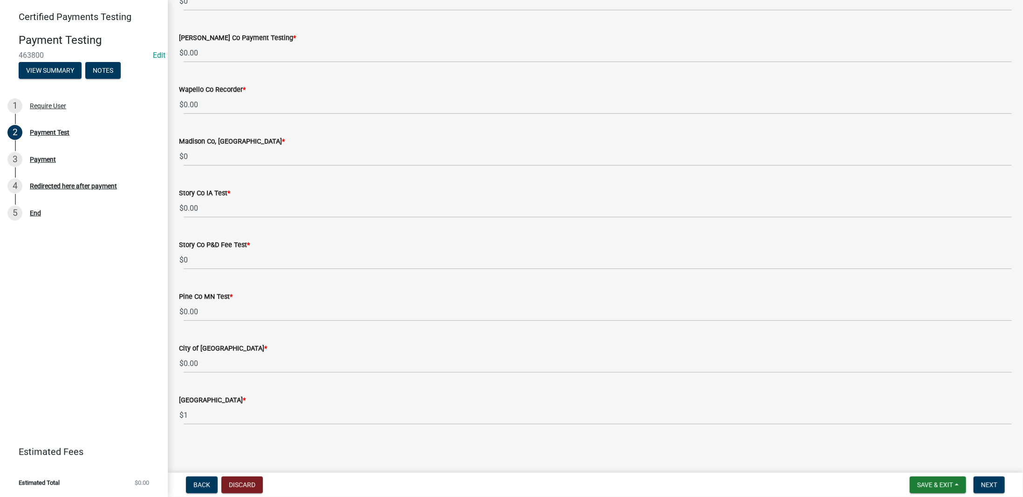
click at [270, 441] on main "Payment Test share Share schema Design Payment Amount Test * $ 0.00 Poweshiek C…" at bounding box center [595, 234] width 855 height 469
click at [986, 485] on span "Next" at bounding box center [989, 484] width 16 height 7
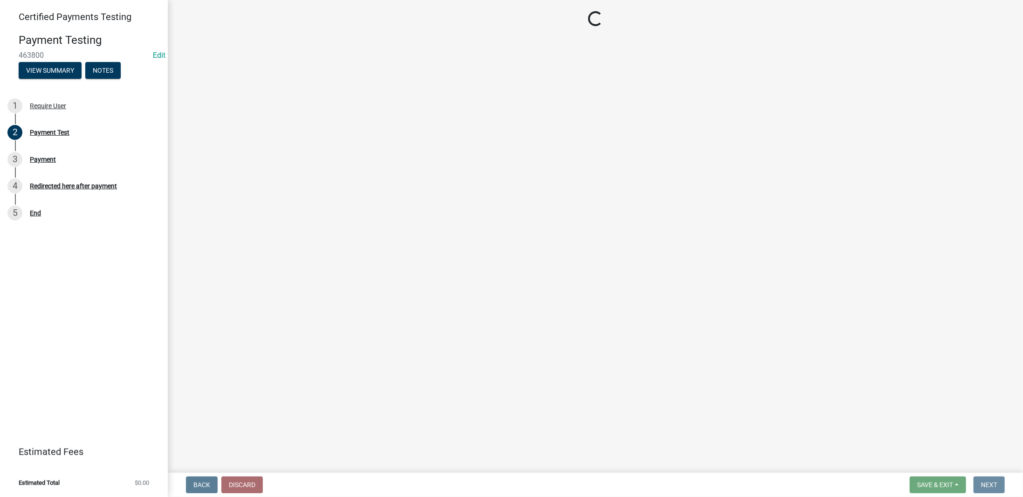
scroll to position [0, 0]
select select "3: 3"
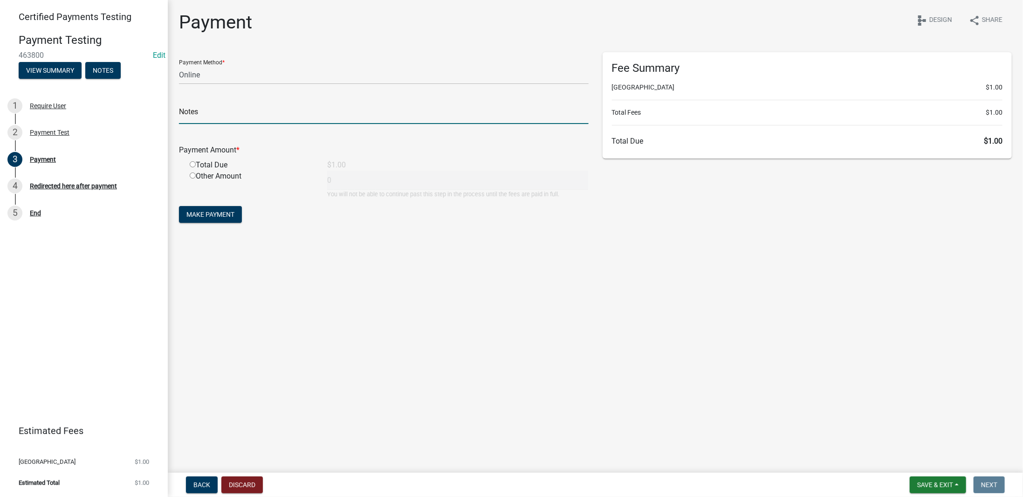
click at [213, 121] on input "text" at bounding box center [384, 114] width 410 height 19
type input "test"
click at [317, 241] on div "Payment share Share schema Design Payment Method * Credit Card POS Check Cash O…" at bounding box center [595, 126] width 847 height 231
click at [191, 167] on input "radio" at bounding box center [193, 164] width 6 height 6
radio input "true"
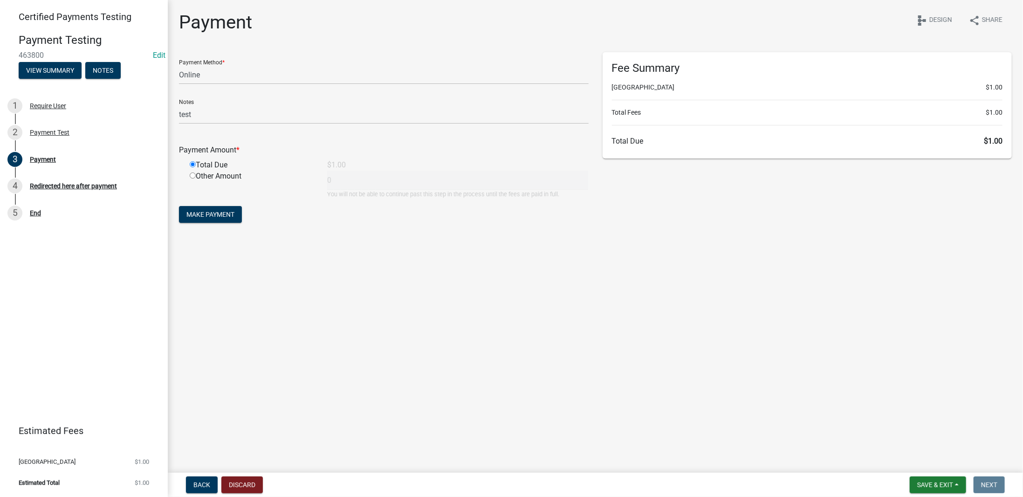
type input "1"
click at [227, 215] on span "Make Payment" at bounding box center [210, 214] width 48 height 7
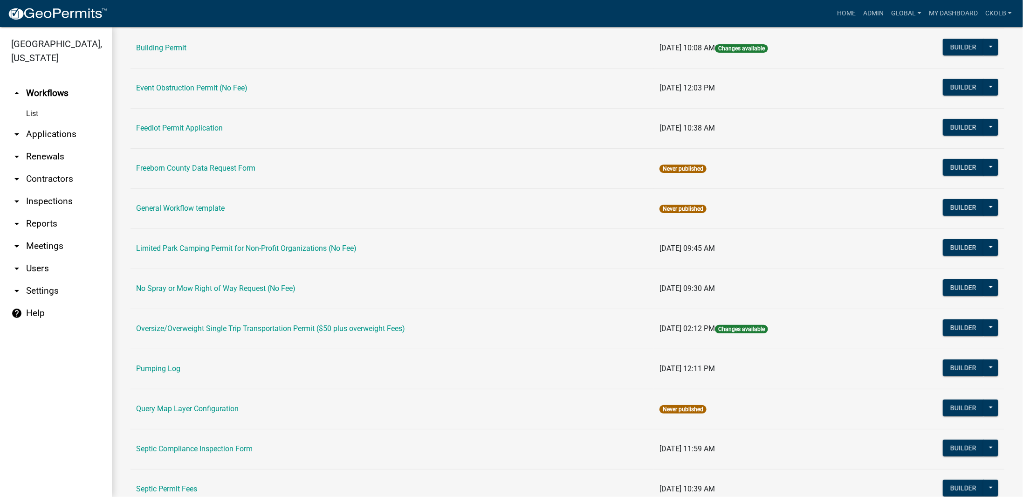
scroll to position [186, 0]
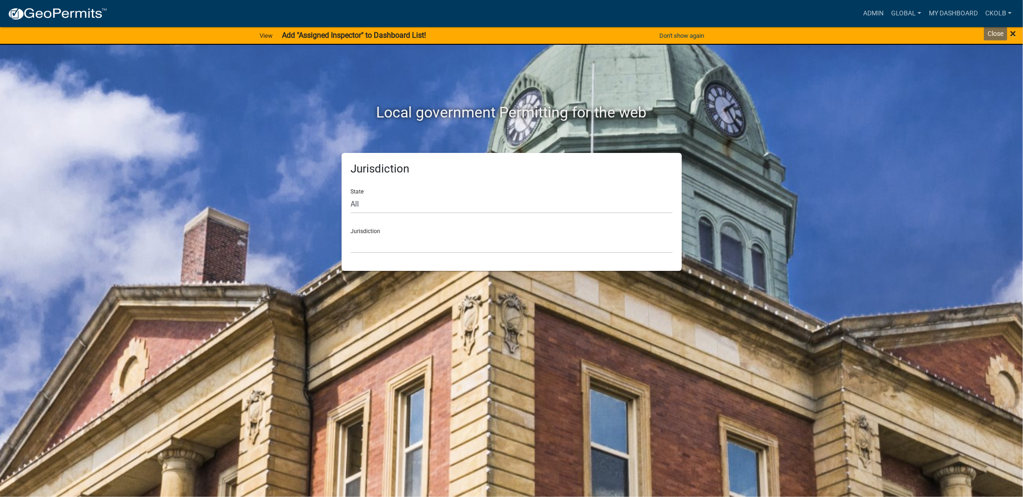
click at [1015, 31] on span "×" at bounding box center [1013, 33] width 6 height 13
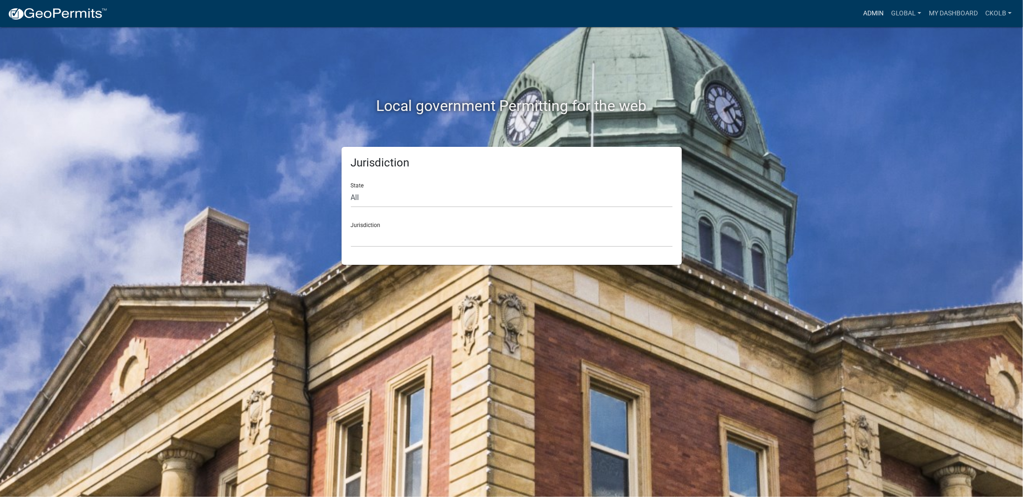
drag, startPoint x: 881, startPoint y: 17, endPoint x: 860, endPoint y: 25, distance: 22.3
click at [881, 17] on link "Admin" at bounding box center [874, 14] width 28 height 18
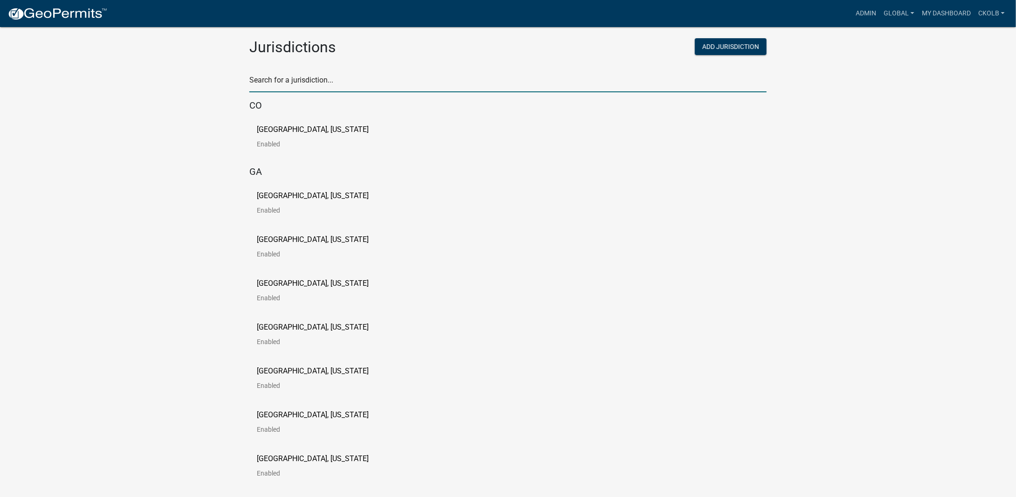
click at [276, 76] on input "text" at bounding box center [507, 82] width 517 height 19
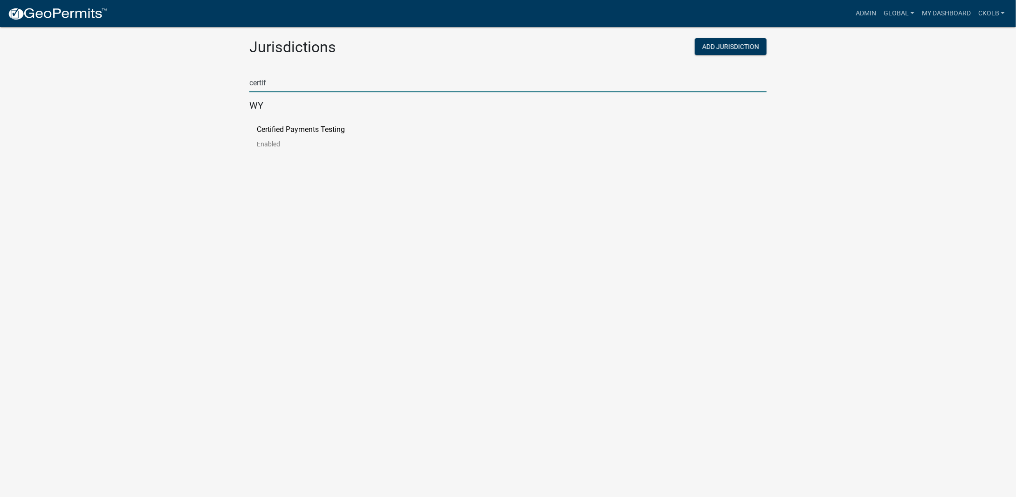
type input "certif"
click at [275, 126] on p "Certified Payments Testing" at bounding box center [301, 129] width 88 height 7
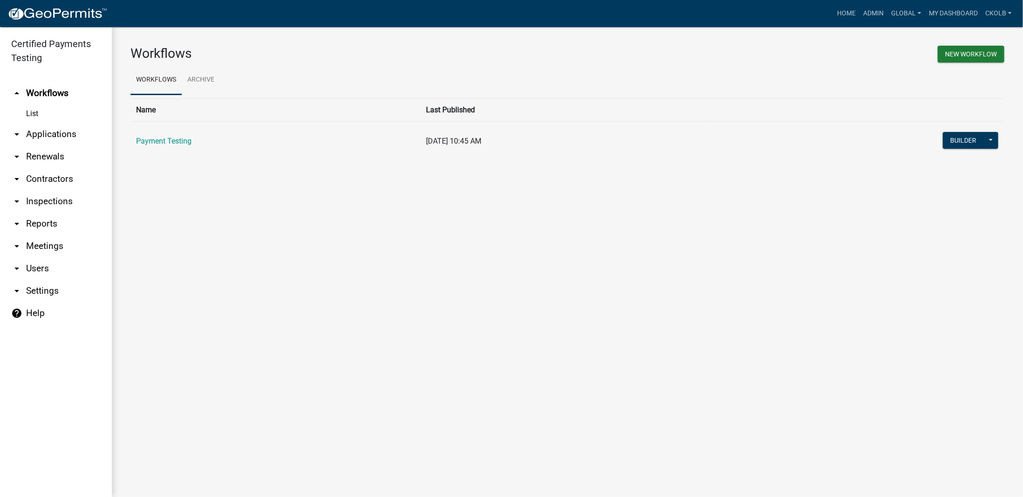
click at [46, 290] on link "arrow_drop_down Settings" at bounding box center [56, 291] width 112 height 22
select select "fc7721eb-b034-4b8a-9608-be71a176c5cc"
select select "WY"
select select "Central Standard Time"
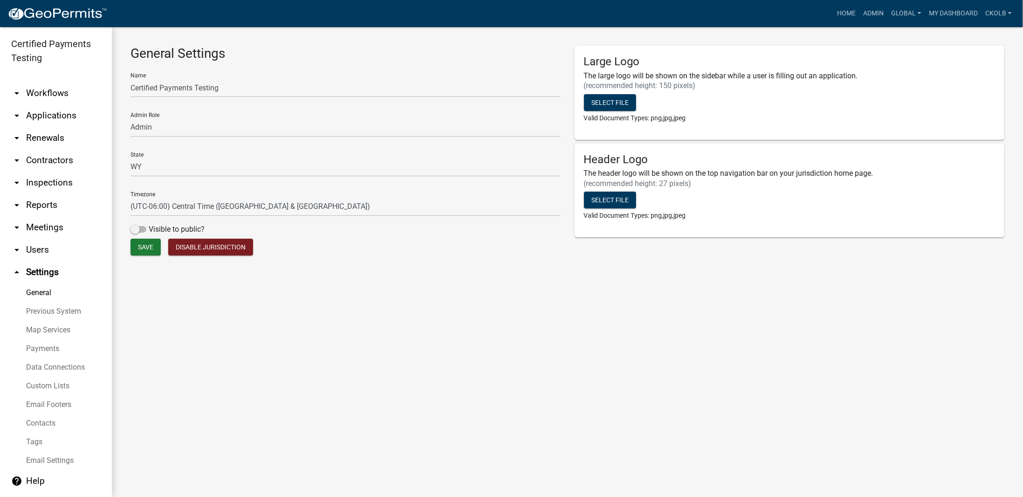
click at [46, 351] on link "Payments" at bounding box center [56, 348] width 112 height 19
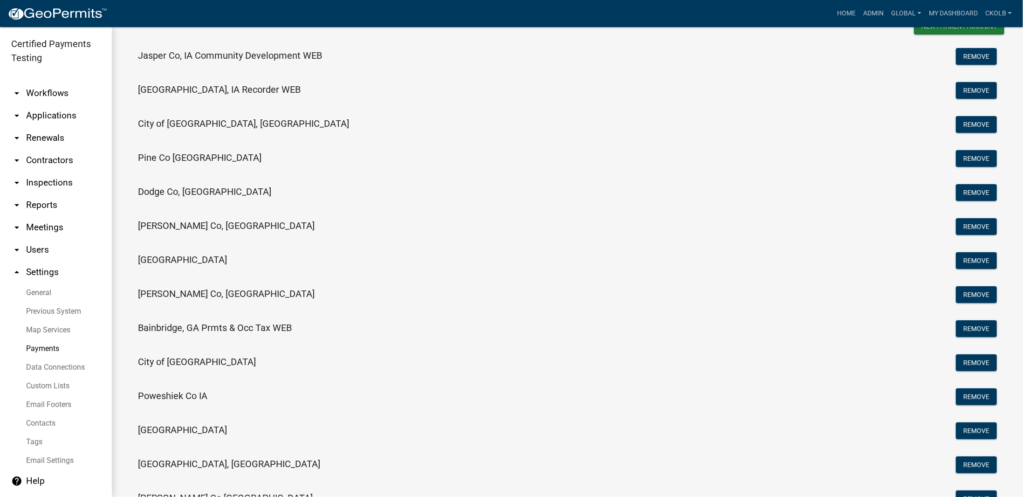
scroll to position [233, 0]
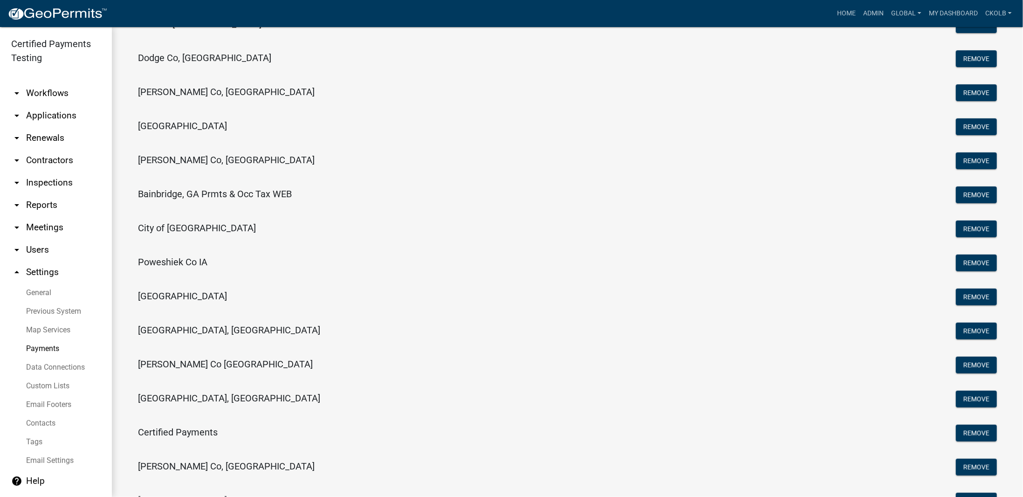
click at [185, 158] on h5 "Johnson Co, IA" at bounding box center [226, 159] width 177 height 11
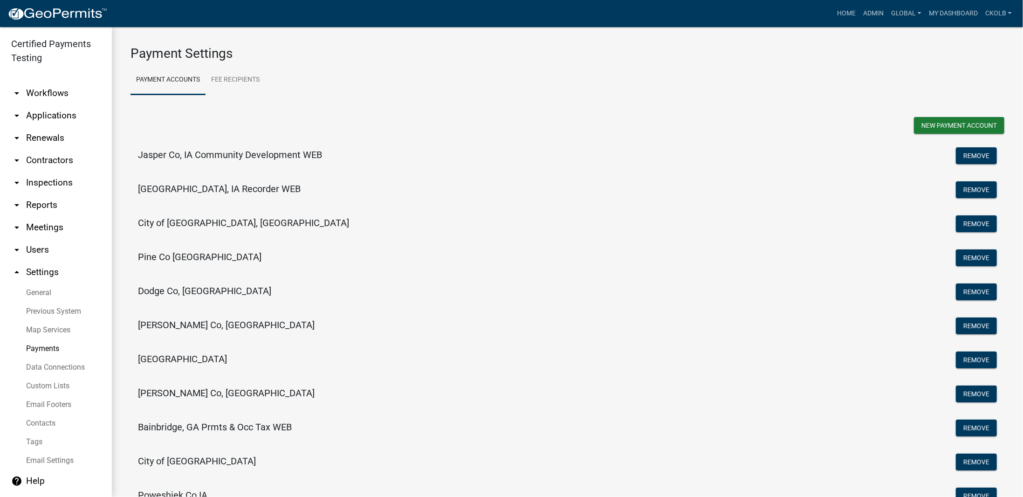
select select "15: Object"
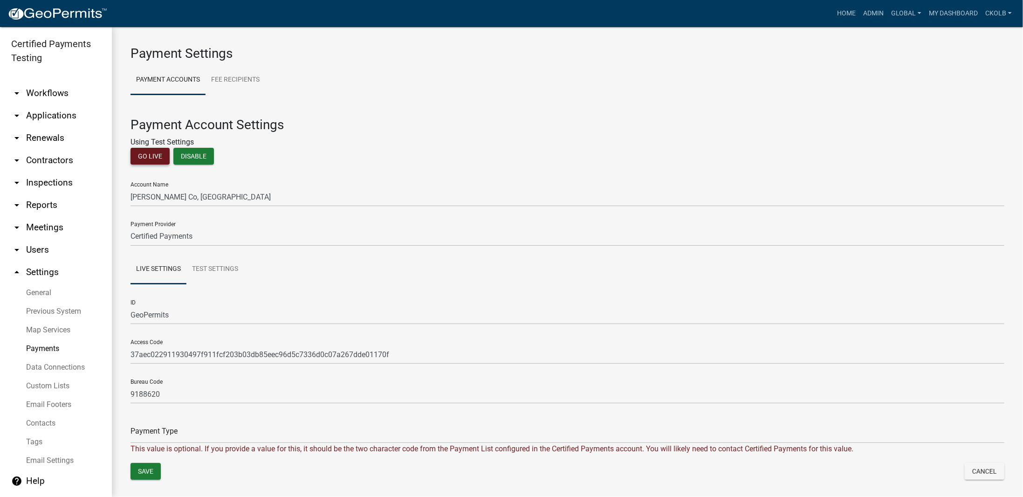
click at [148, 157] on button "Go Live" at bounding box center [150, 156] width 39 height 17
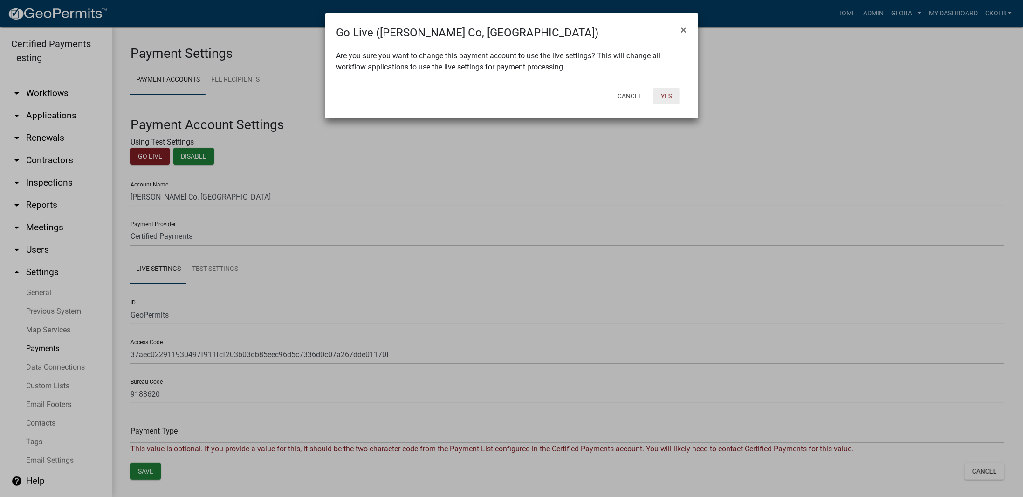
click at [675, 100] on button "Yes" at bounding box center [667, 96] width 26 height 17
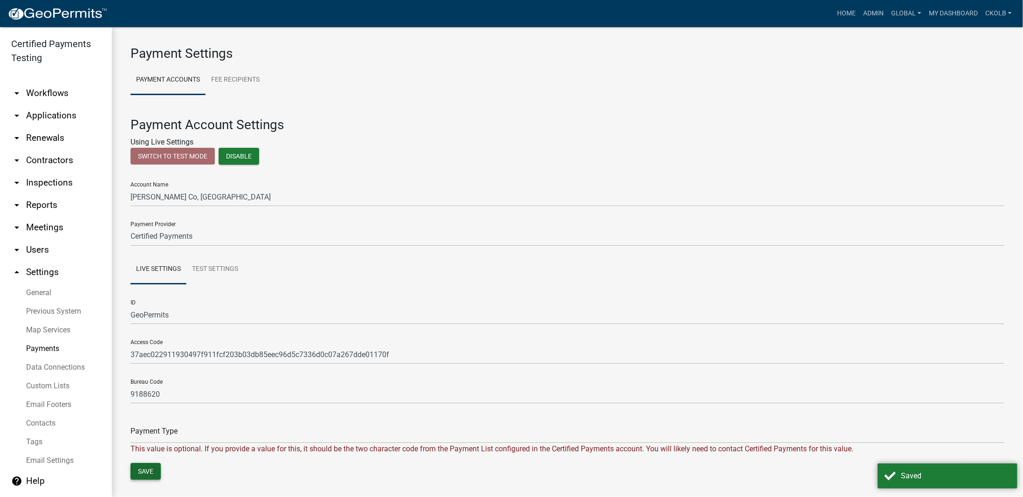
click at [155, 467] on button "Save" at bounding box center [146, 471] width 30 height 17
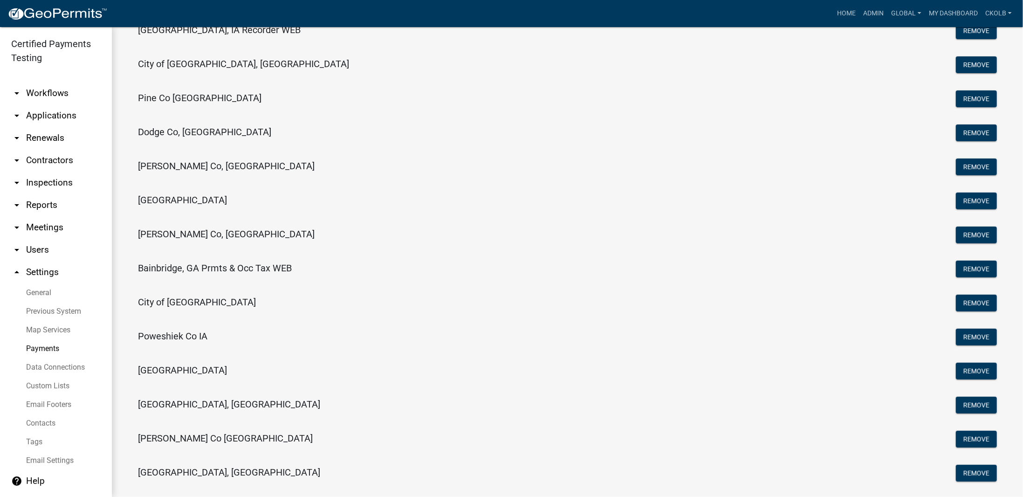
scroll to position [155, 0]
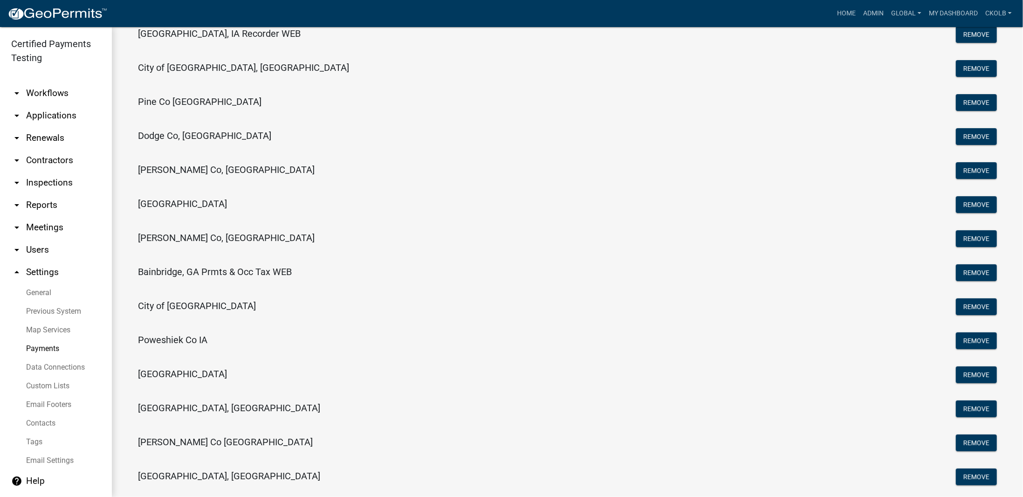
click at [178, 239] on h5 "Johnson Co, IA" at bounding box center [226, 237] width 177 height 11
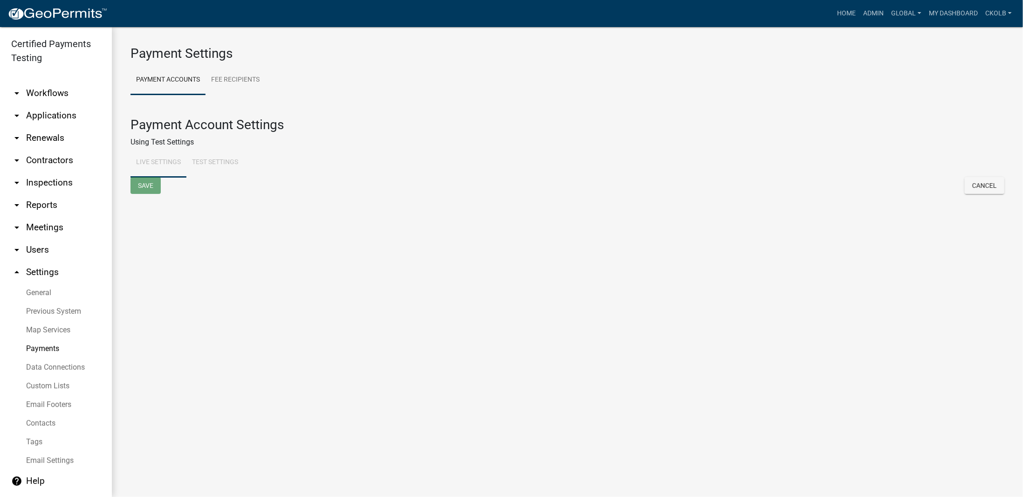
select select "15: Object"
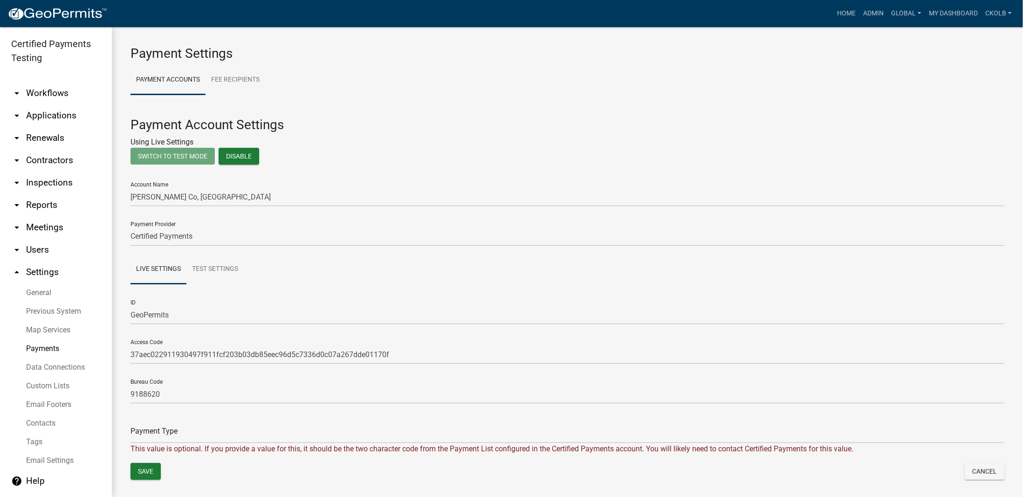
click at [255, 129] on h3 "Payment Account Settings" at bounding box center [568, 125] width 874 height 16
click at [64, 95] on link "arrow_drop_down Workflows" at bounding box center [56, 93] width 112 height 22
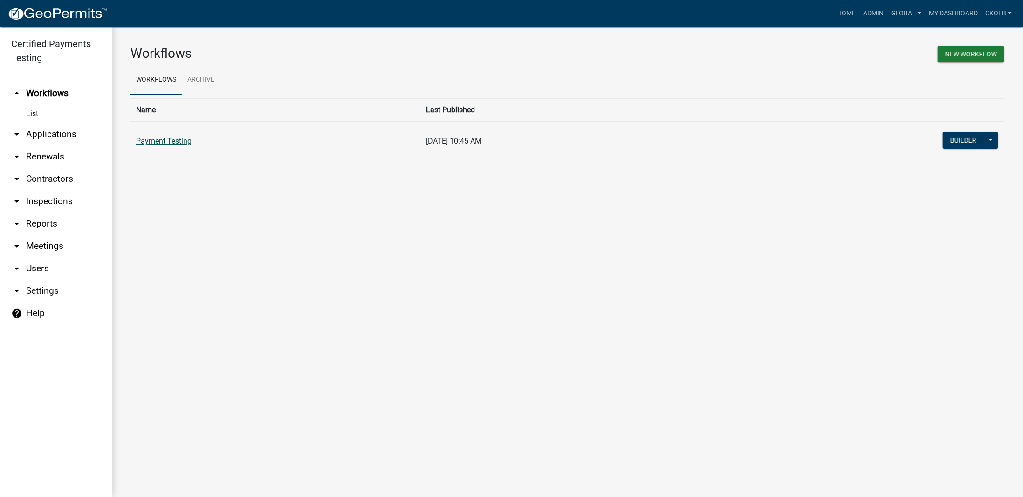
click at [164, 144] on link "Payment Testing" at bounding box center [163, 141] width 55 height 9
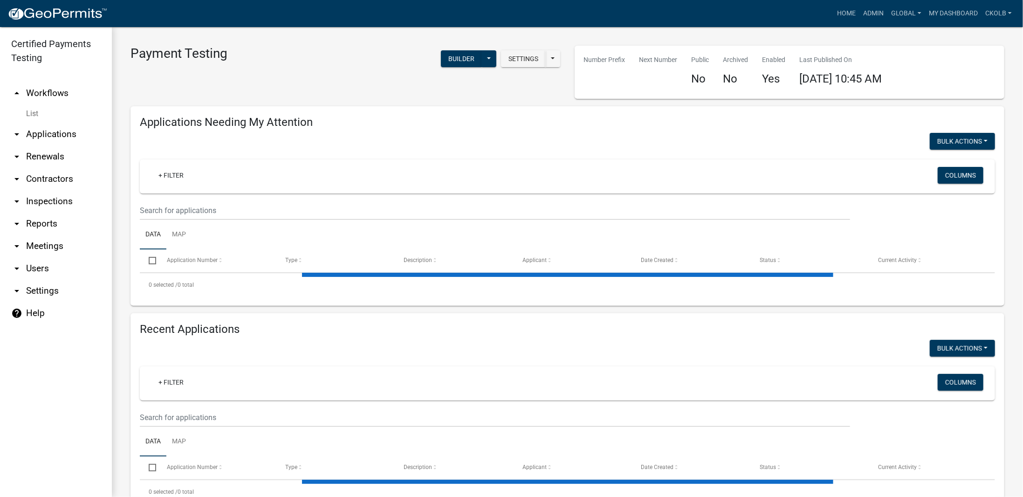
select select "3: 100"
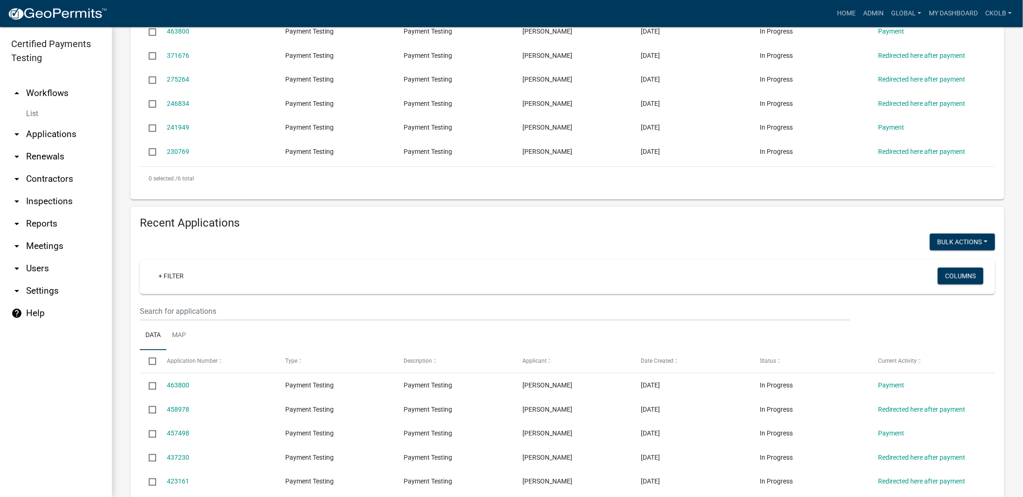
scroll to position [280, 0]
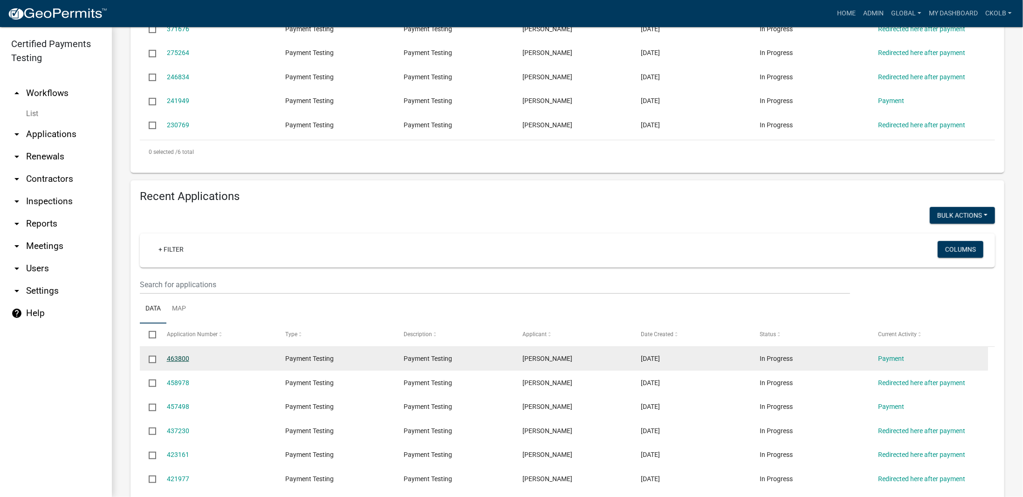
click at [177, 357] on link "463800" at bounding box center [178, 358] width 22 height 7
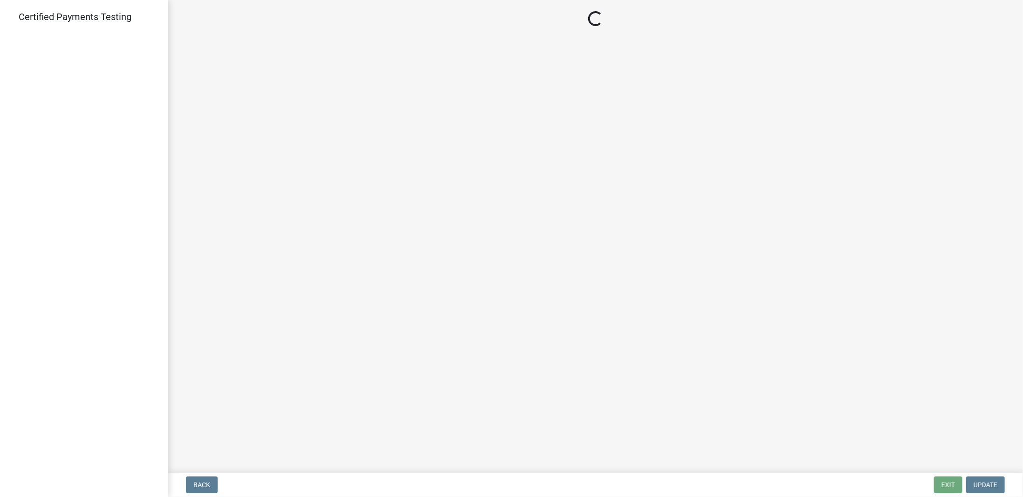
select select "3: 3"
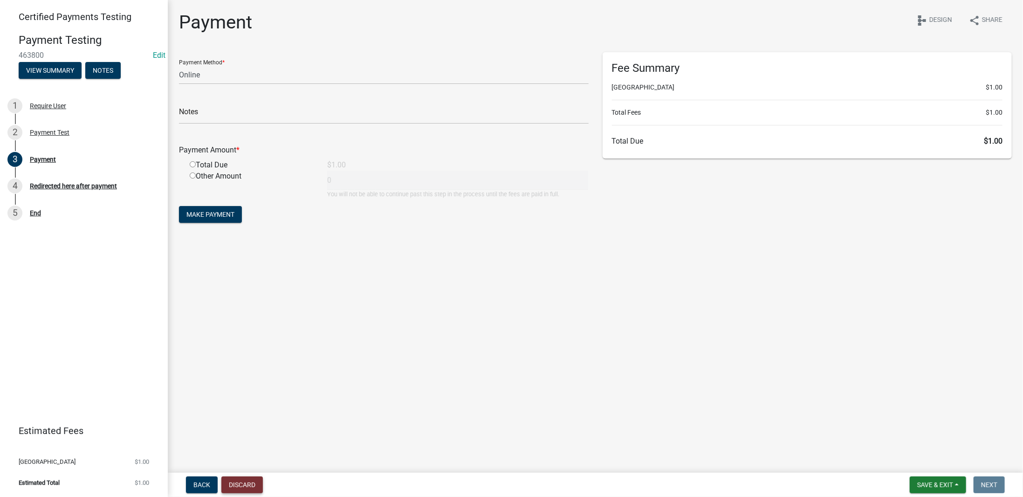
click at [248, 487] on button "Discard" at bounding box center [241, 484] width 41 height 17
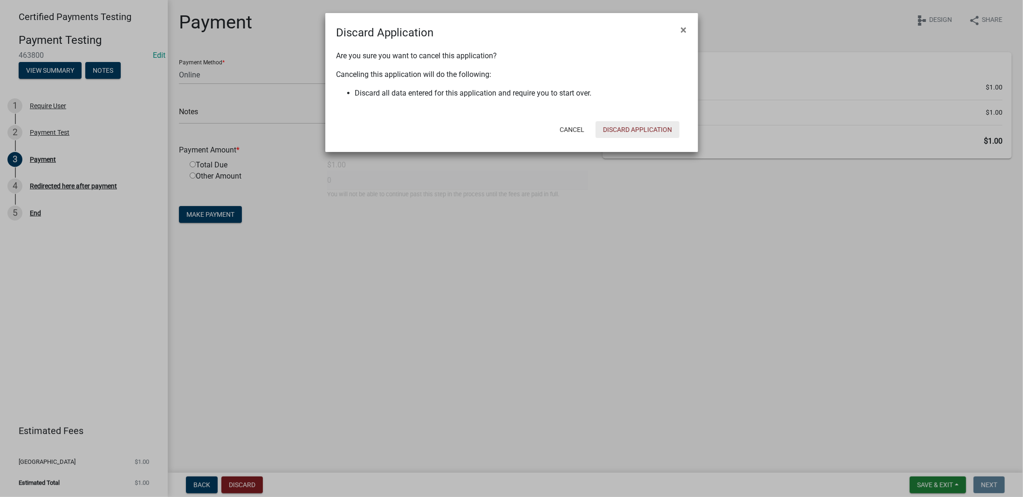
click at [641, 125] on button "Discard Application" at bounding box center [638, 129] width 84 height 17
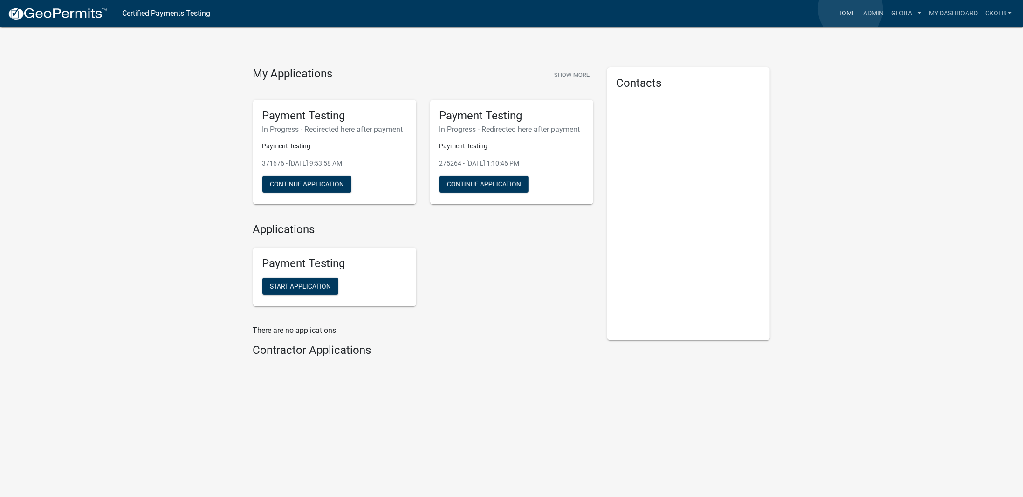
click at [851, 9] on link "Home" at bounding box center [846, 14] width 26 height 18
click at [876, 13] on link "Admin" at bounding box center [874, 14] width 28 height 18
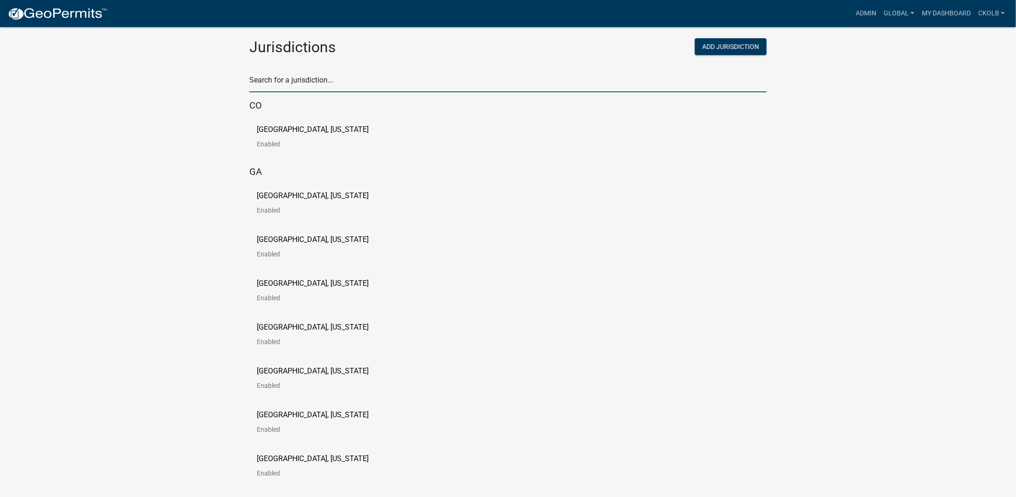
click at [339, 87] on input "text" at bounding box center [507, 82] width 517 height 19
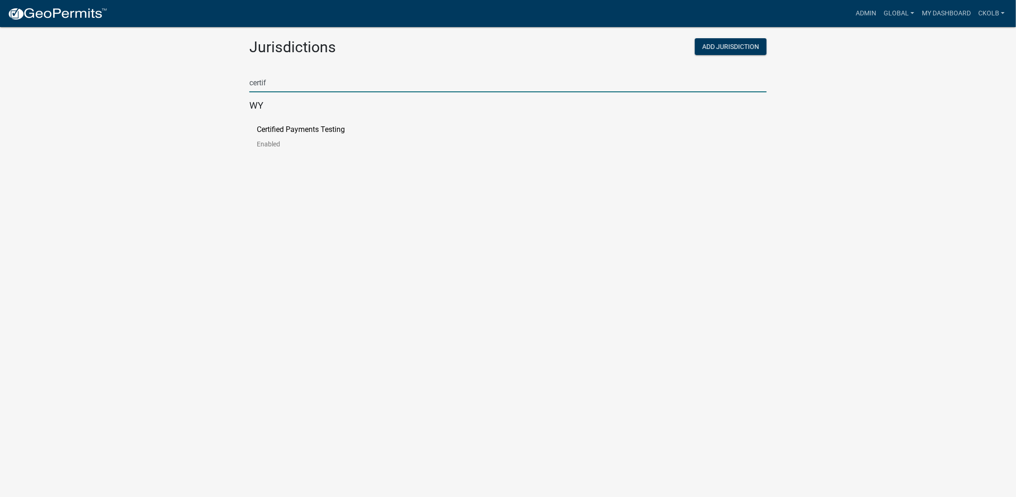
type input "certif"
click at [271, 137] on link "Certified Payments Testing Enabled" at bounding box center [308, 140] width 103 height 29
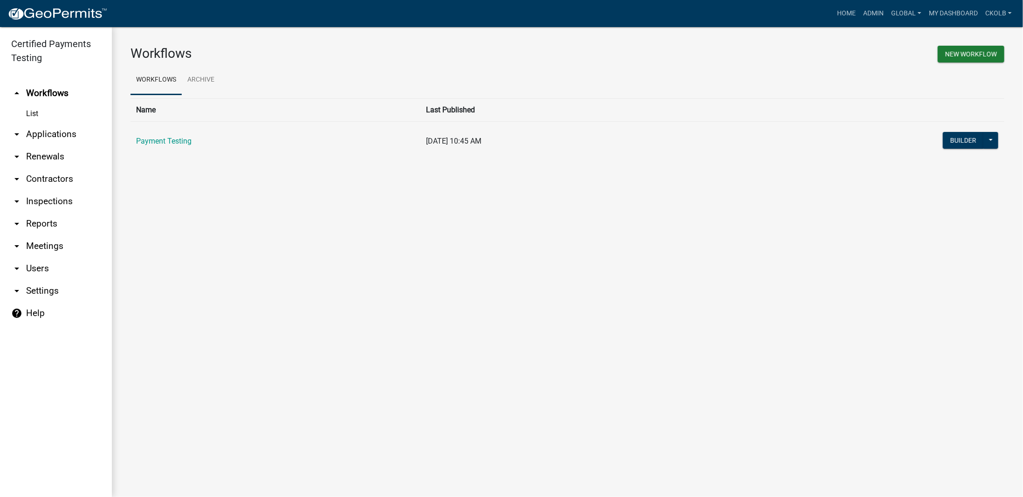
click at [207, 219] on main "Workflows New Workflow Workflows Archive Name Last Published Payment Testing 08…" at bounding box center [567, 262] width 911 height 470
click at [37, 268] on link "arrow_drop_down Users" at bounding box center [56, 268] width 112 height 22
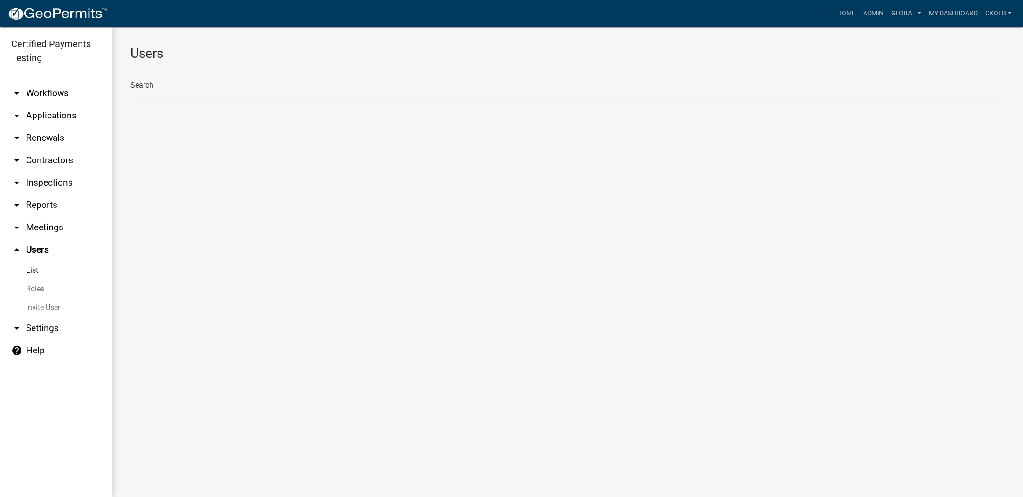
click at [49, 93] on link "arrow_drop_down Workflows" at bounding box center [56, 93] width 112 height 22
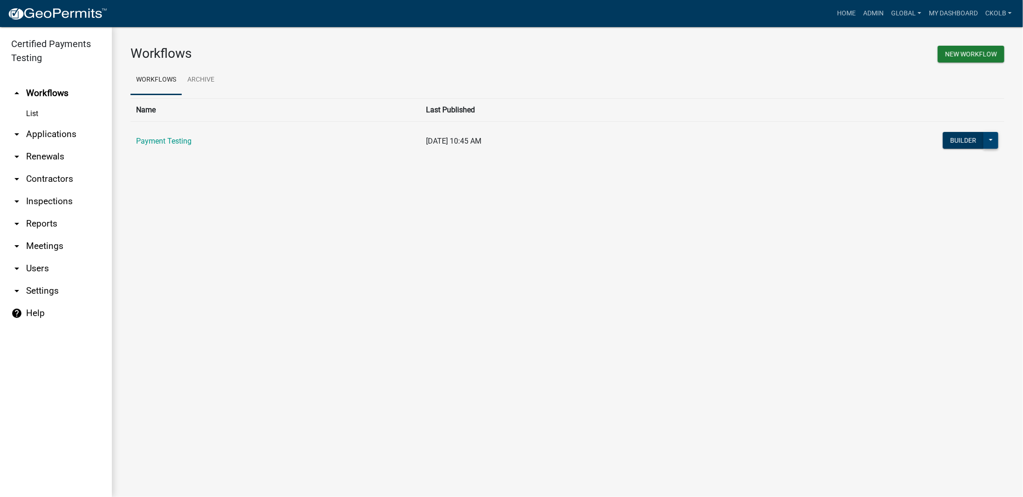
click at [994, 143] on button at bounding box center [991, 140] width 15 height 17
click at [949, 300] on button "Start Application" at bounding box center [959, 299] width 77 height 22
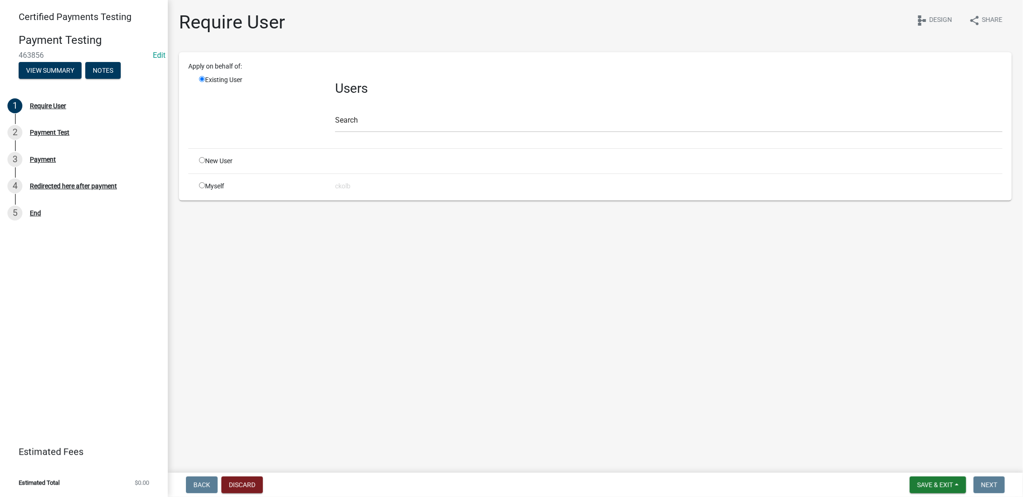
click at [214, 187] on div "Myself" at bounding box center [260, 186] width 136 height 10
click at [204, 186] on input "radio" at bounding box center [202, 185] width 6 height 6
radio input "true"
radio input "false"
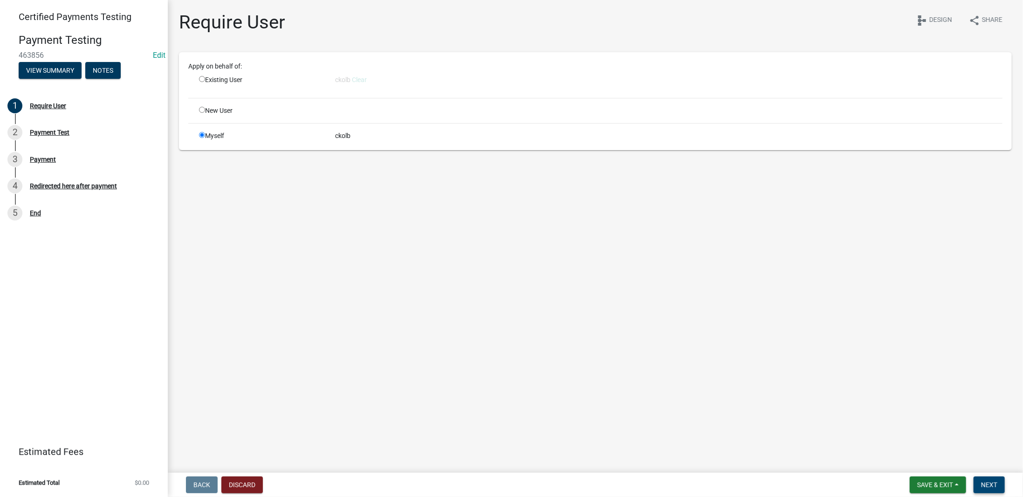
click at [992, 482] on span "Next" at bounding box center [989, 484] width 16 height 7
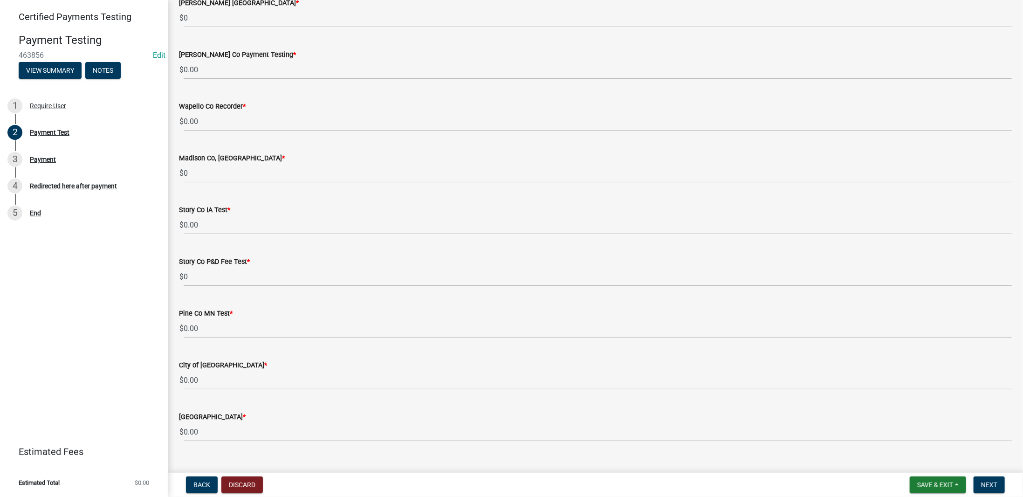
scroll to position [809, 0]
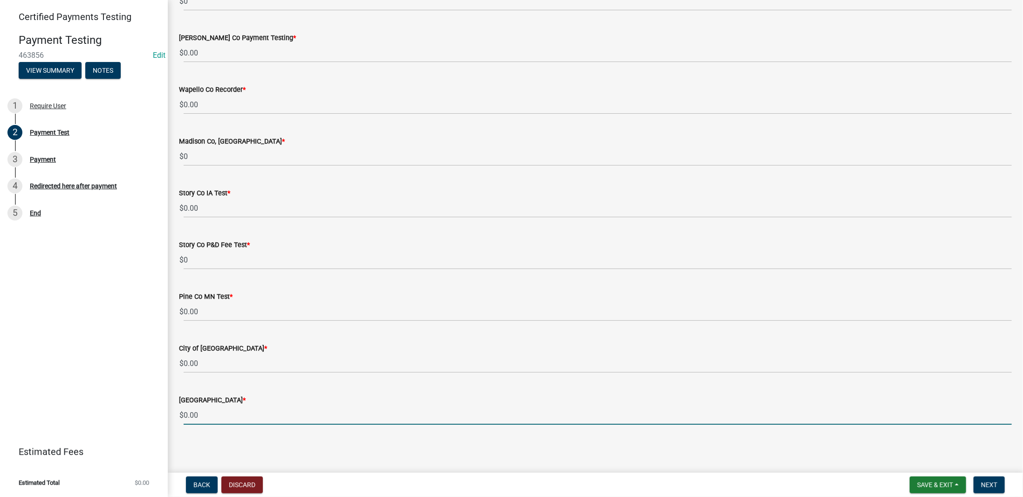
click at [213, 414] on input "0.00" at bounding box center [598, 415] width 828 height 19
type input "0"
type input "1"
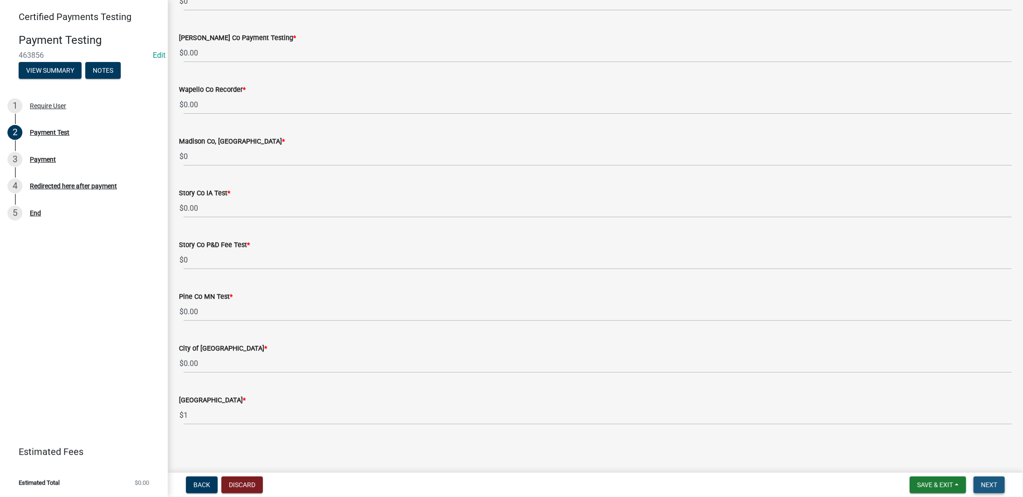
click at [994, 487] on span "Next" at bounding box center [989, 484] width 16 height 7
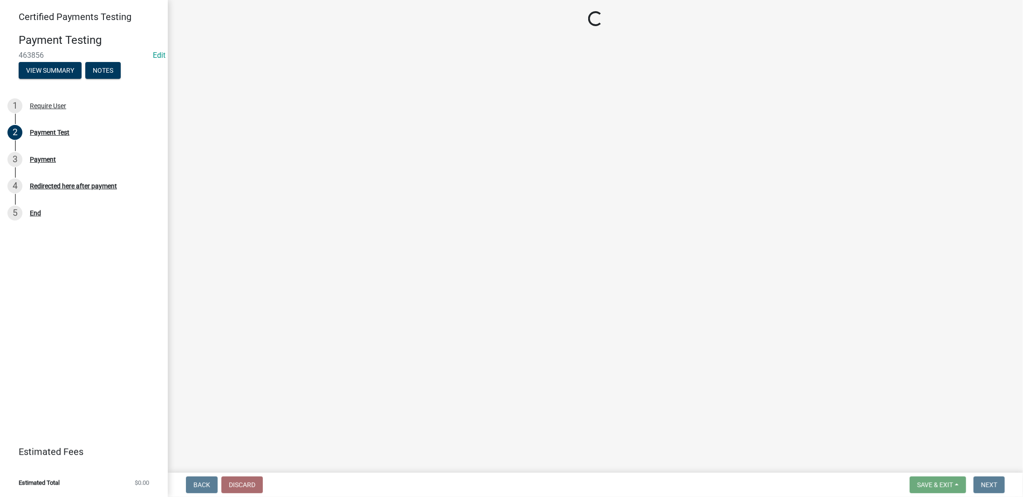
select select "3: 3"
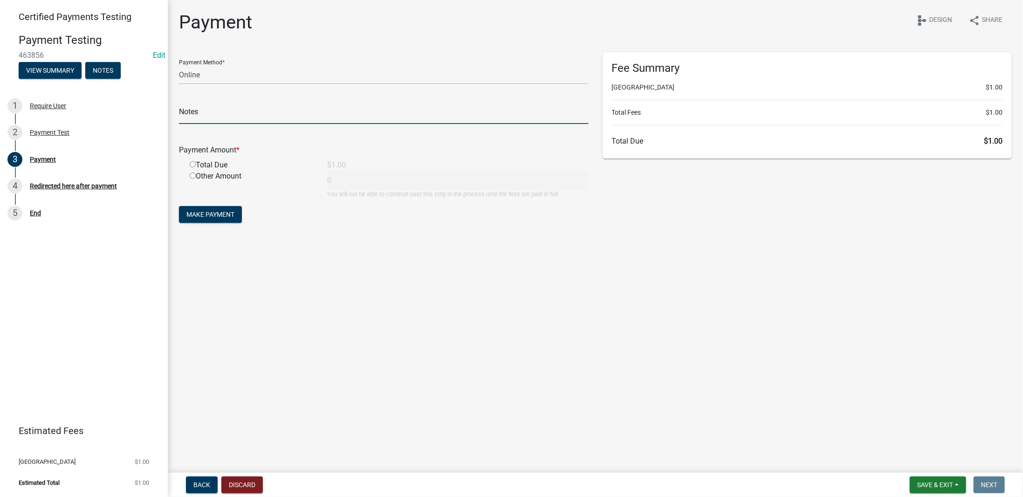
click at [213, 117] on input "text" at bounding box center [384, 114] width 410 height 19
type input "test"
click at [195, 166] on input "radio" at bounding box center [193, 164] width 6 height 6
radio input "true"
type input "1"
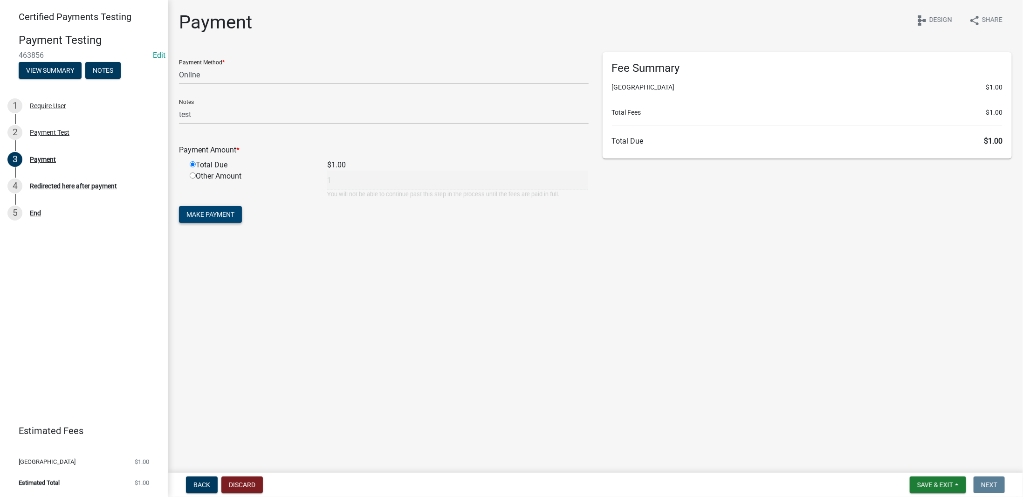
click at [222, 210] on button "Make Payment" at bounding box center [210, 214] width 63 height 17
